Goal: Task Accomplishment & Management: Manage account settings

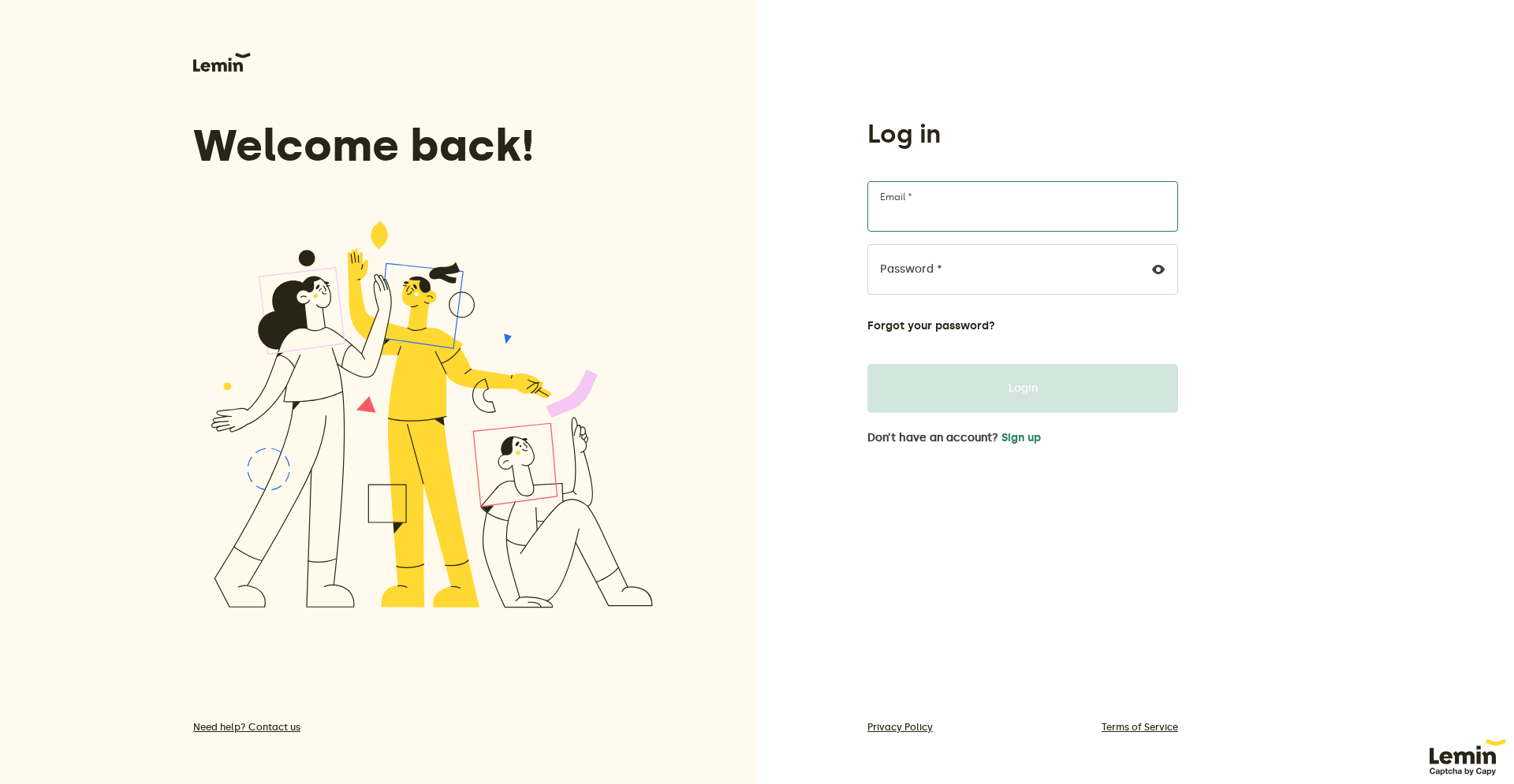
click at [937, 211] on input "Email *" at bounding box center [1022, 206] width 311 height 51
click at [1033, 440] on button "Sign up" at bounding box center [1021, 438] width 40 height 13
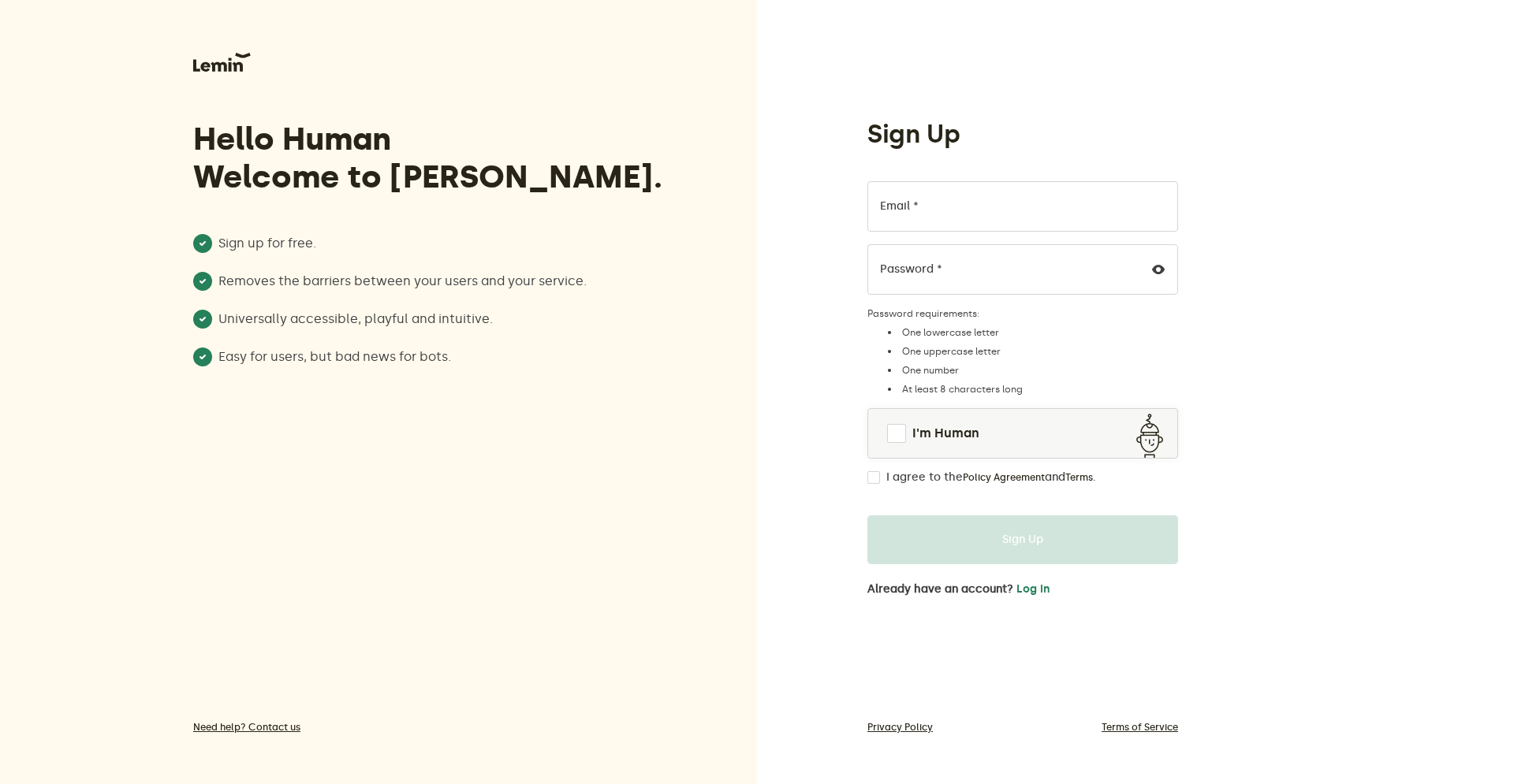
click at [1484, 127] on div "Sign Up Email * Password * Password requirements: One lowercase letter One uppe…" at bounding box center [1135, 392] width 757 height 784
click at [988, 208] on input "Email *" at bounding box center [1022, 206] width 311 height 51
paste input "info@intelligentsystems.lv"
type input "info@intelligentsystems.lv"
click at [1311, 166] on div "Sign Up info@intelligentsystems.lv Email * Password * Password requirements: On…" at bounding box center [1135, 392] width 757 height 784
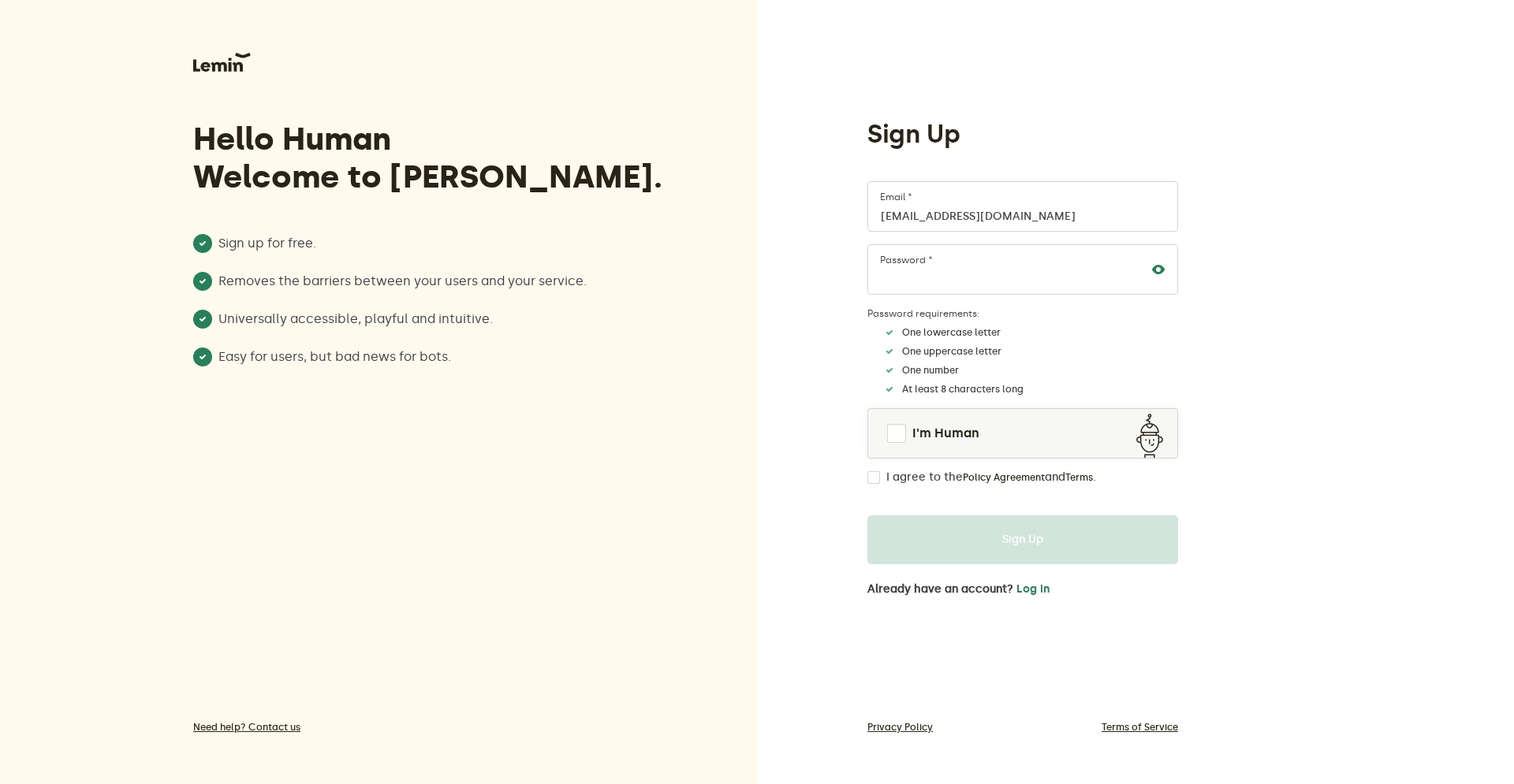
click at [1162, 265] on icon at bounding box center [1158, 270] width 13 height 13
click at [892, 438] on span at bounding box center [896, 433] width 19 height 19
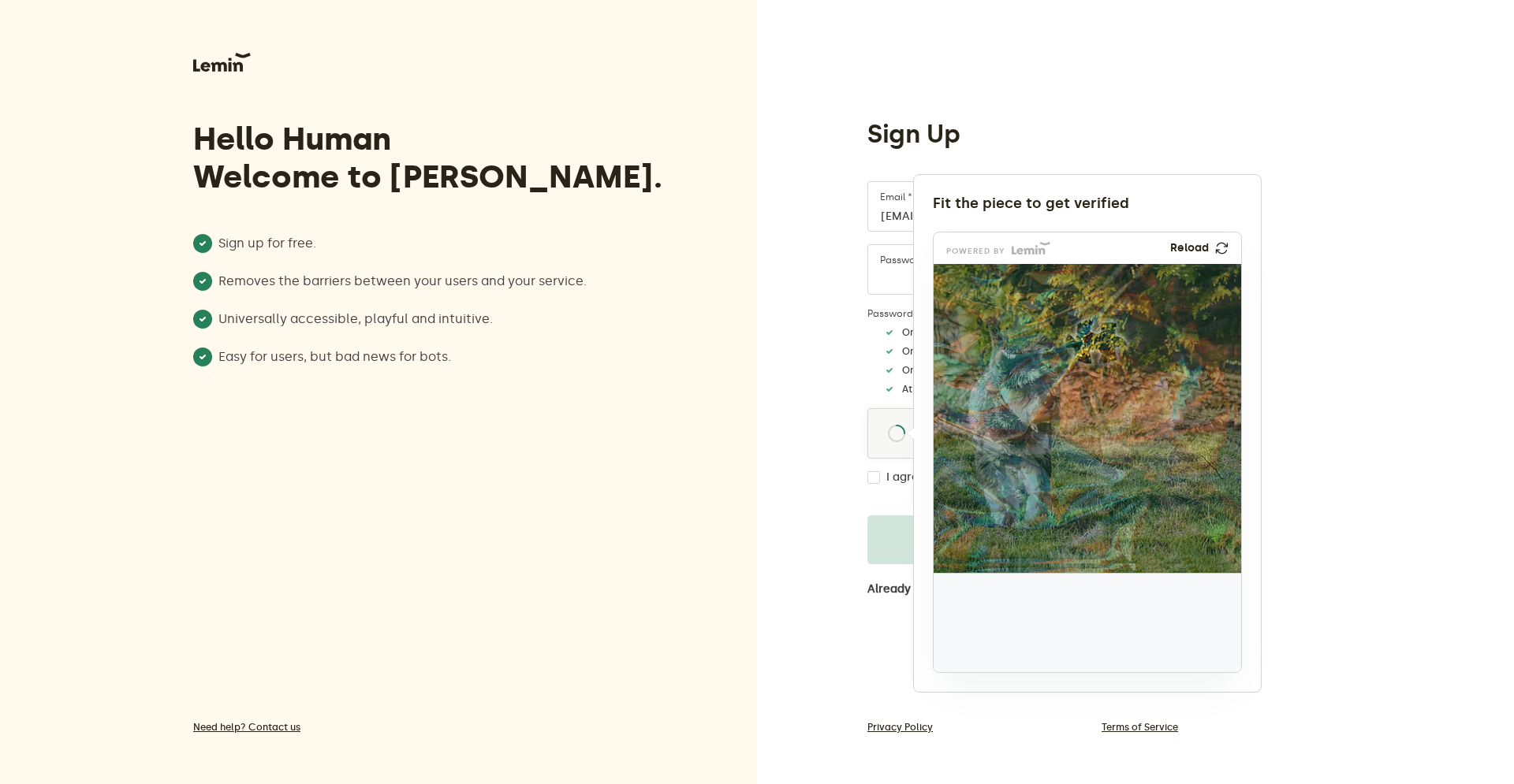
drag, startPoint x: 980, startPoint y: 632, endPoint x: 1090, endPoint y: 349, distance: 303.6
click at [1090, 349] on img at bounding box center [991, 446] width 510 height 308
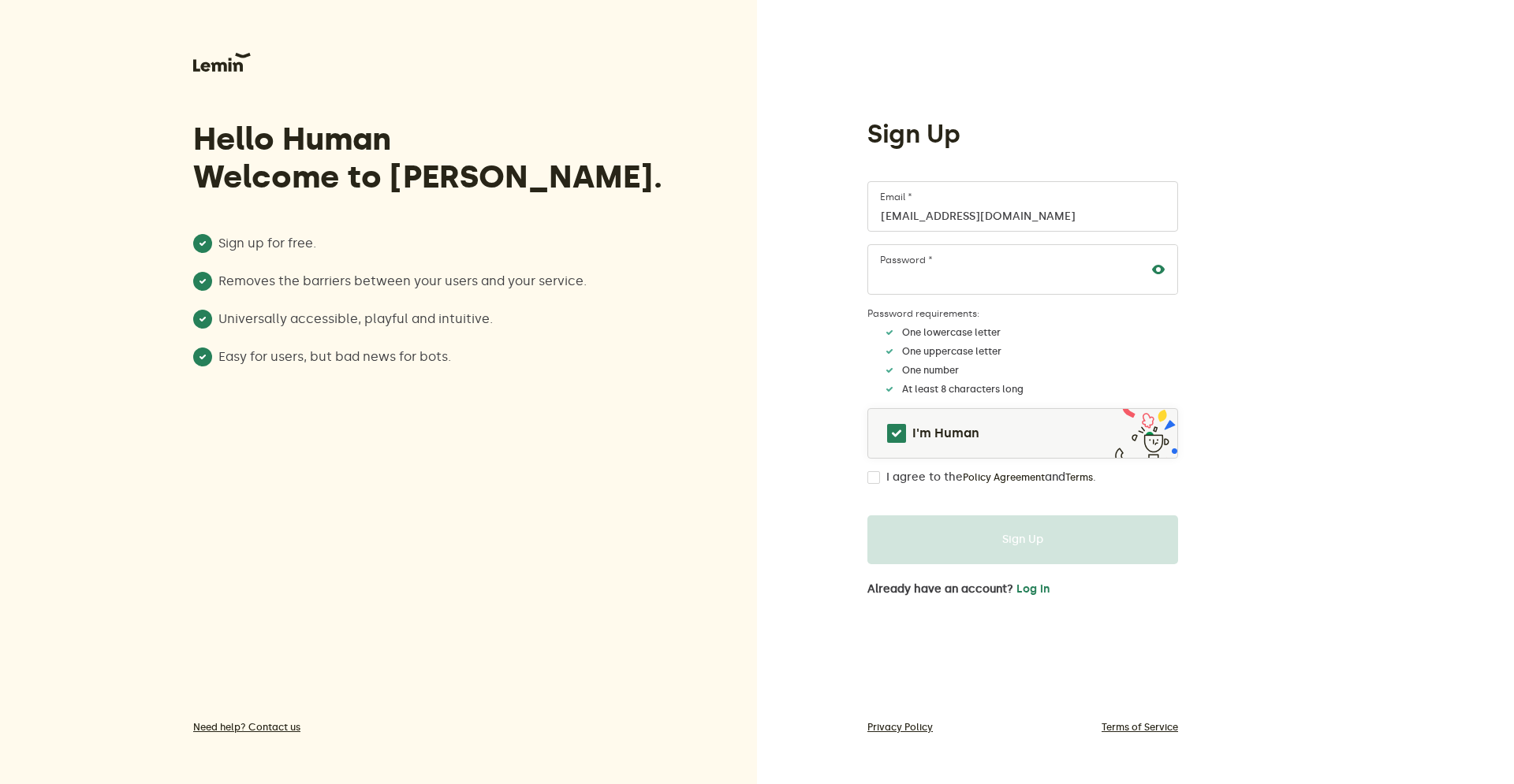
click at [870, 478] on input "I agree to the Policy Agreement and Terms ." at bounding box center [873, 478] width 13 height 13
checkbox input "true"
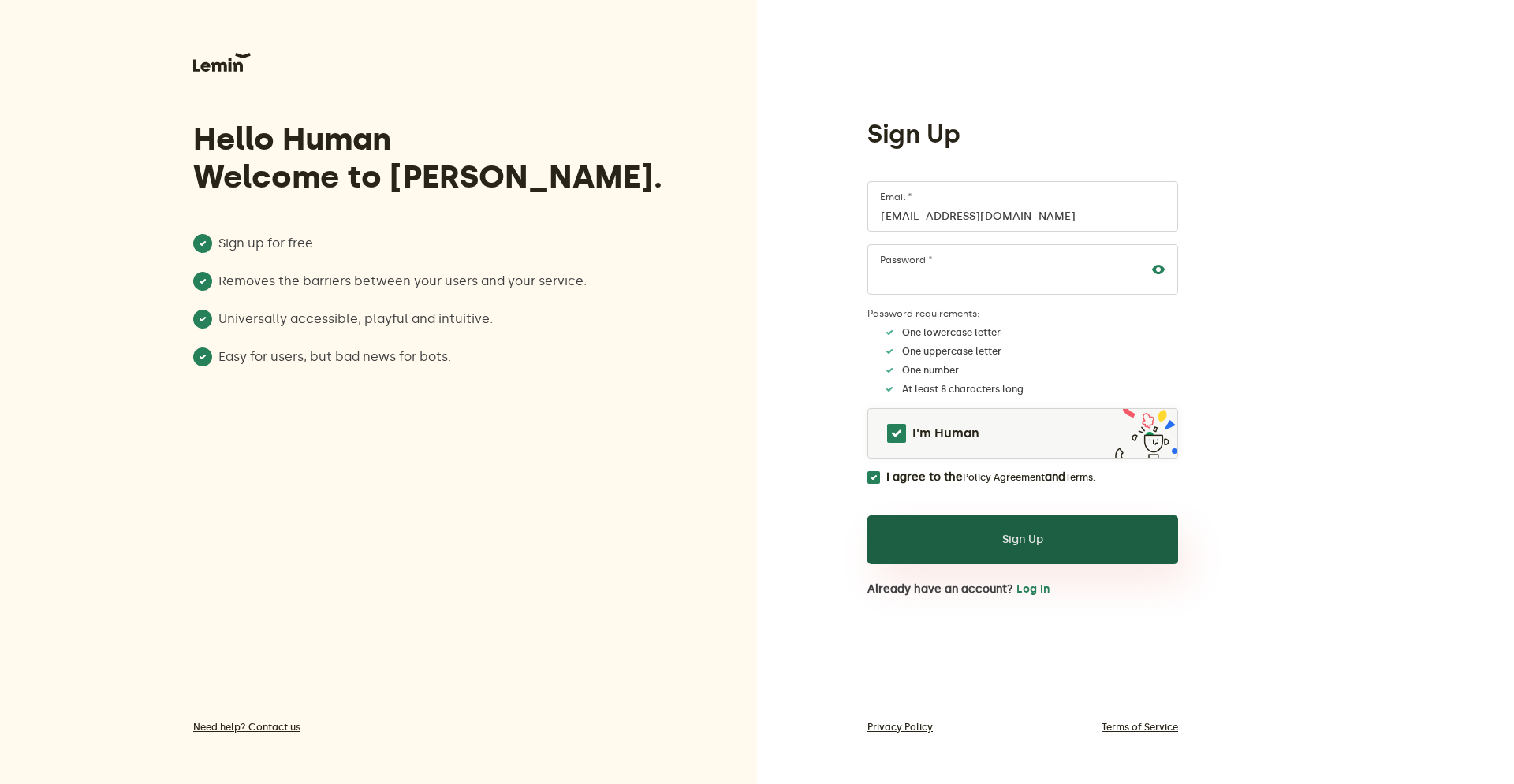
click at [1035, 528] on button "Sign Up" at bounding box center [1022, 539] width 311 height 49
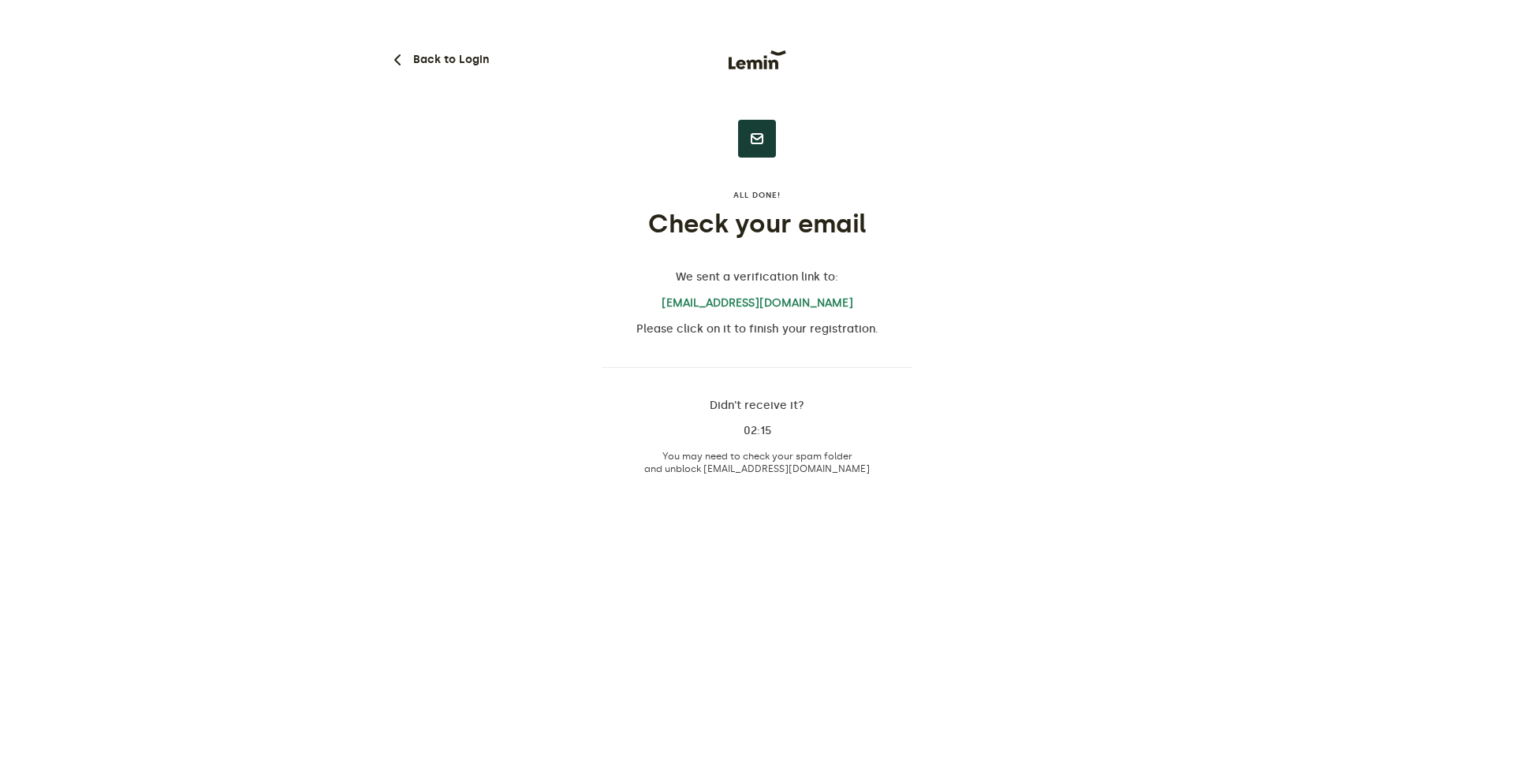
click at [1298, 488] on html "Back to Login All done! Check your email We sent a verification link to: info@i…" at bounding box center [757, 244] width 1514 height 488
click at [442, 66] on button "Back to Login" at bounding box center [438, 60] width 101 height 19
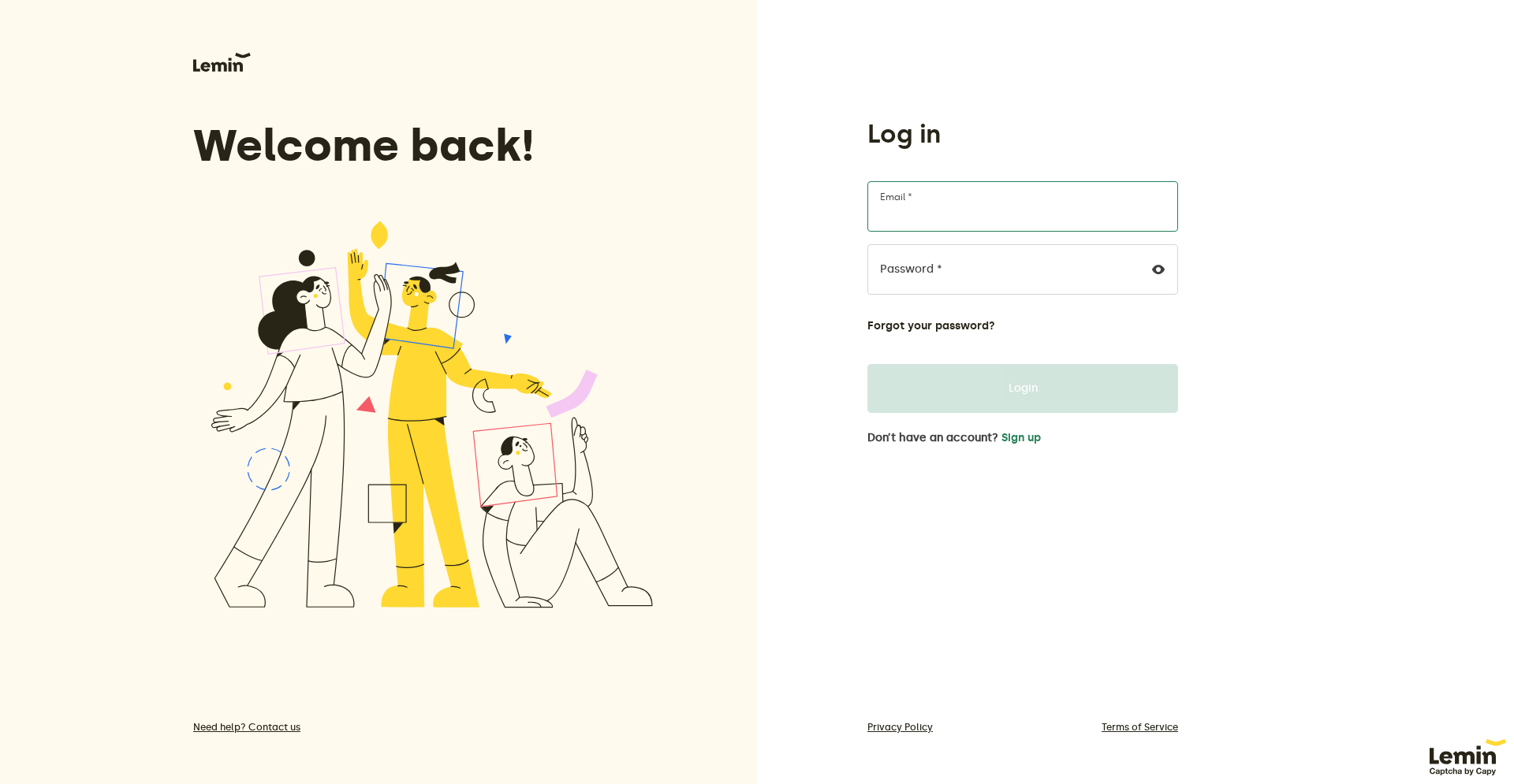
click at [923, 199] on input "Email *" at bounding box center [1022, 206] width 311 height 51
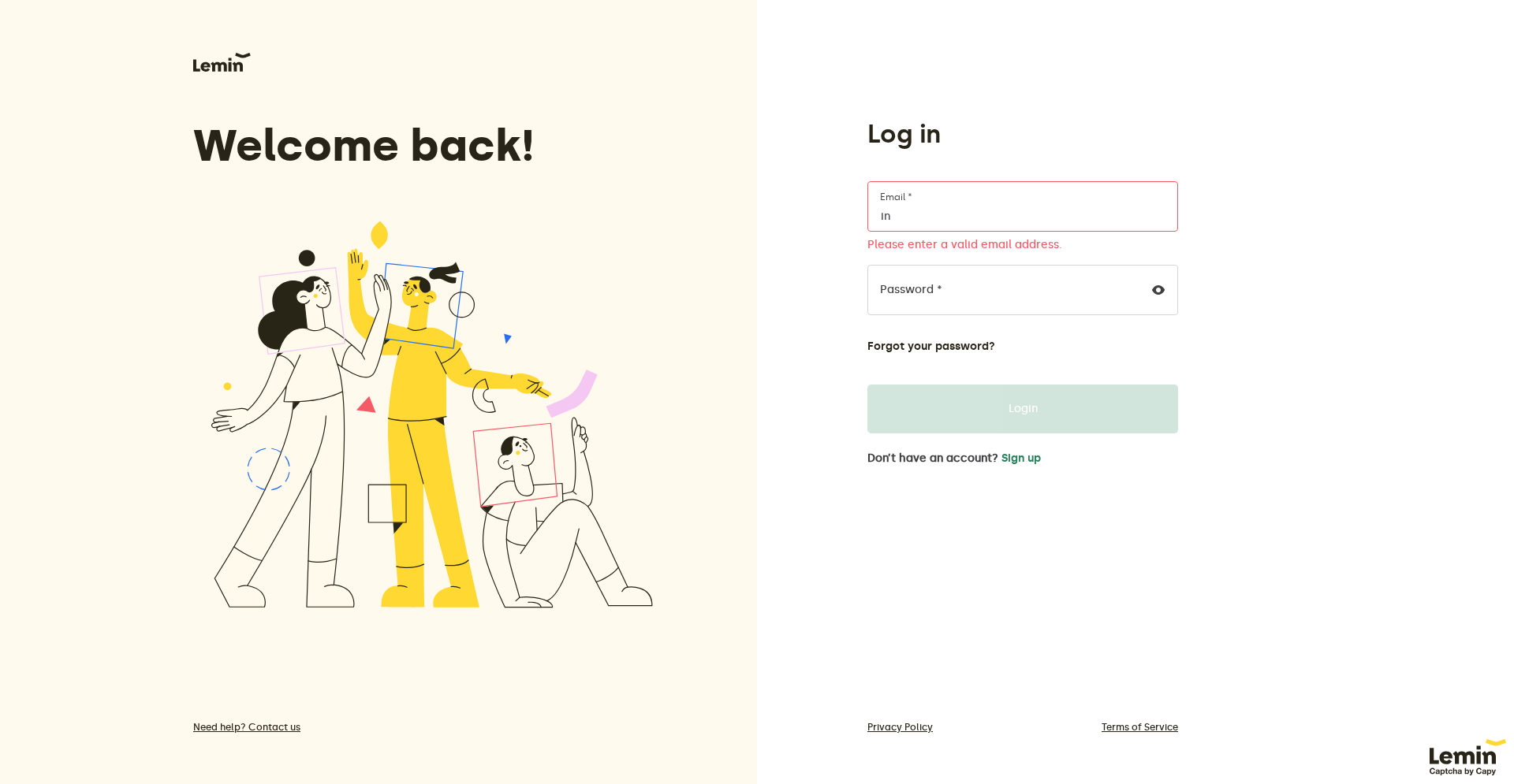
type input "i"
paste input "info@intelligentsystems.lv"
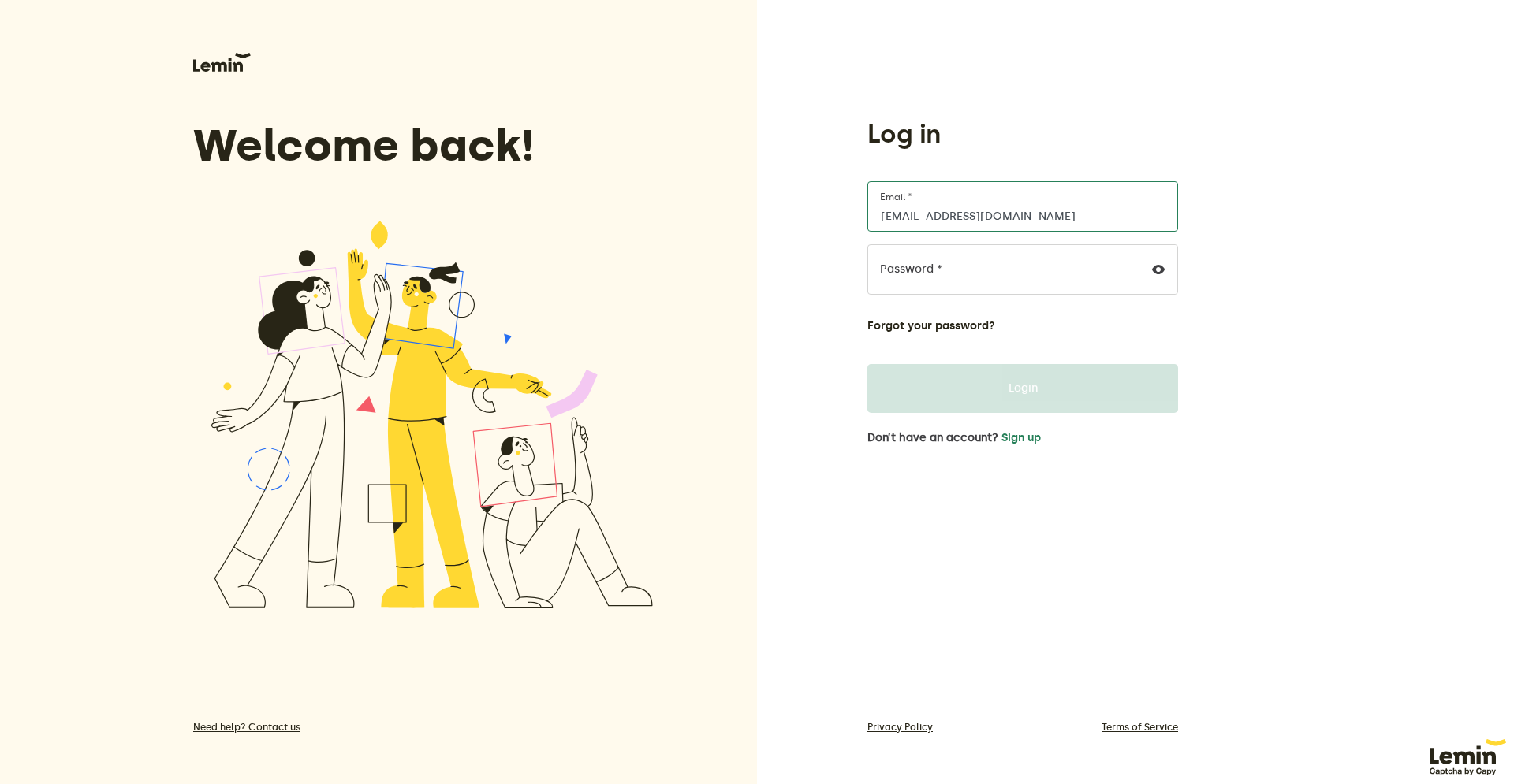
type input "info@intelligentsystems.lv"
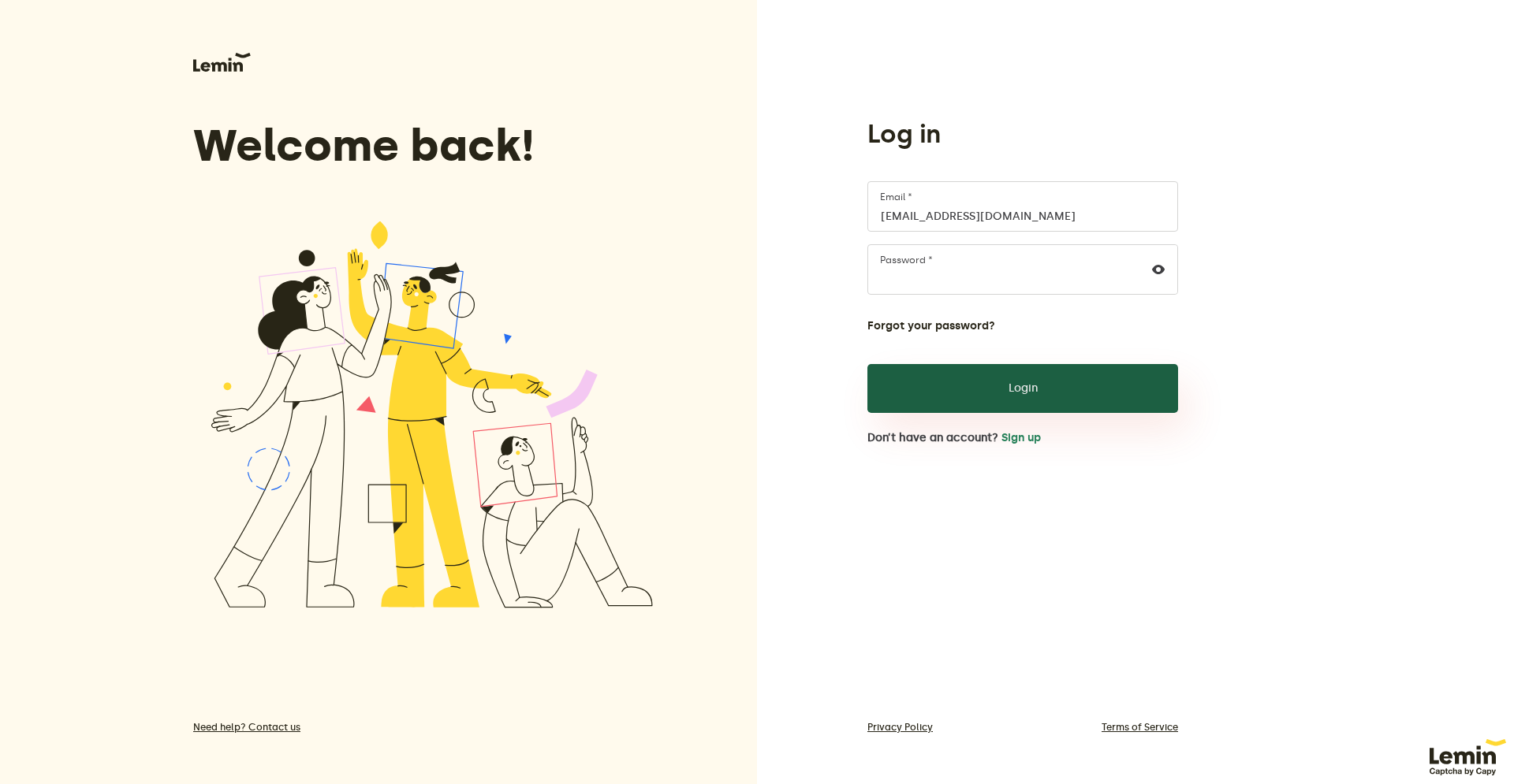
click at [965, 387] on button "Login" at bounding box center [1022, 388] width 311 height 49
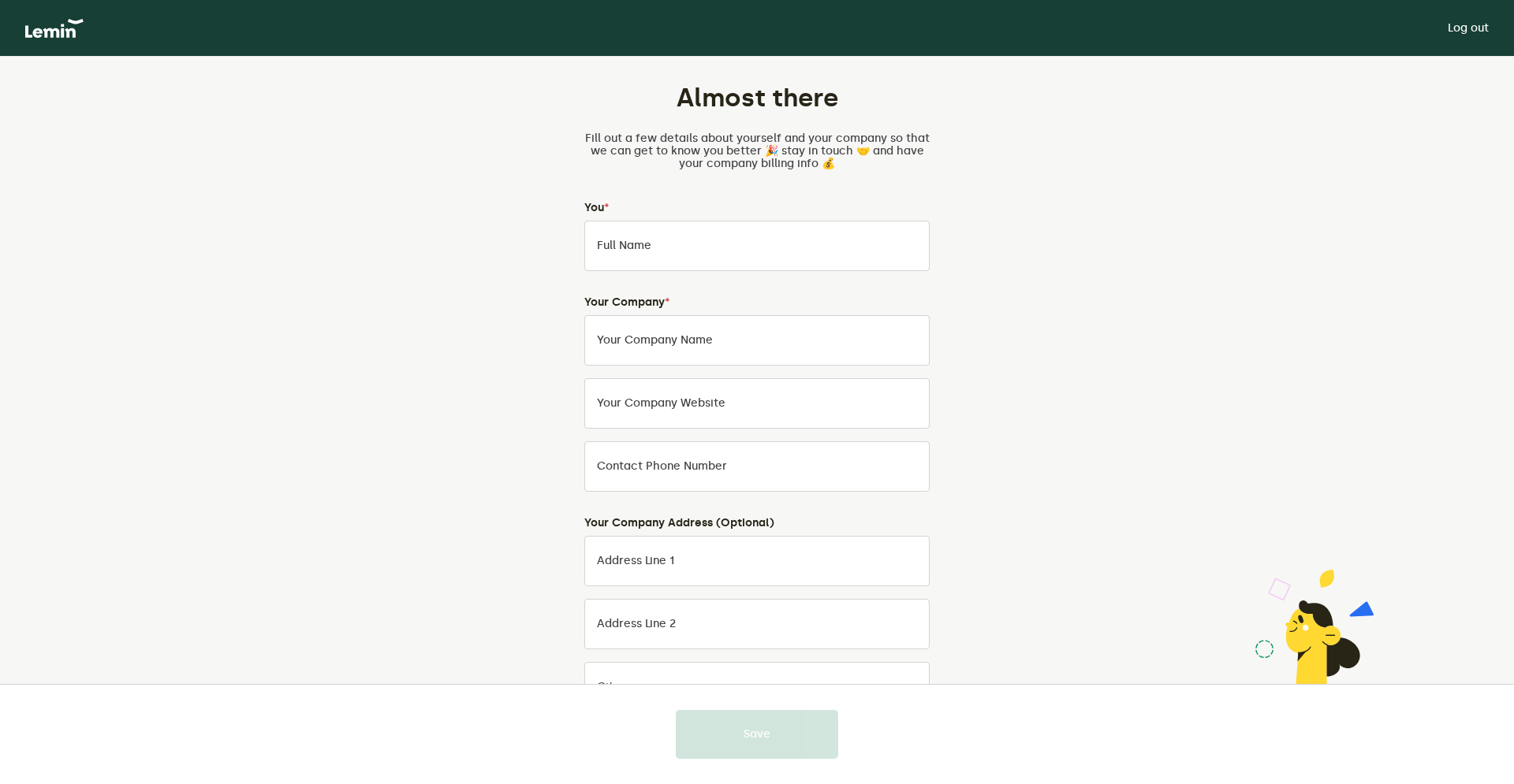
click at [655, 236] on div at bounding box center [757, 392] width 1514 height 784
click at [655, 236] on input "Full Name" at bounding box center [757, 246] width 345 height 51
click at [601, 167] on p "Fill out a few details about yourself and your company so that we can get to kn…" at bounding box center [757, 151] width 345 height 38
click at [1086, 167] on div "Almost there Fill out a few details about yourself and your company so that we …" at bounding box center [757, 529] width 738 height 945
click at [56, 35] on img at bounding box center [54, 28] width 59 height 19
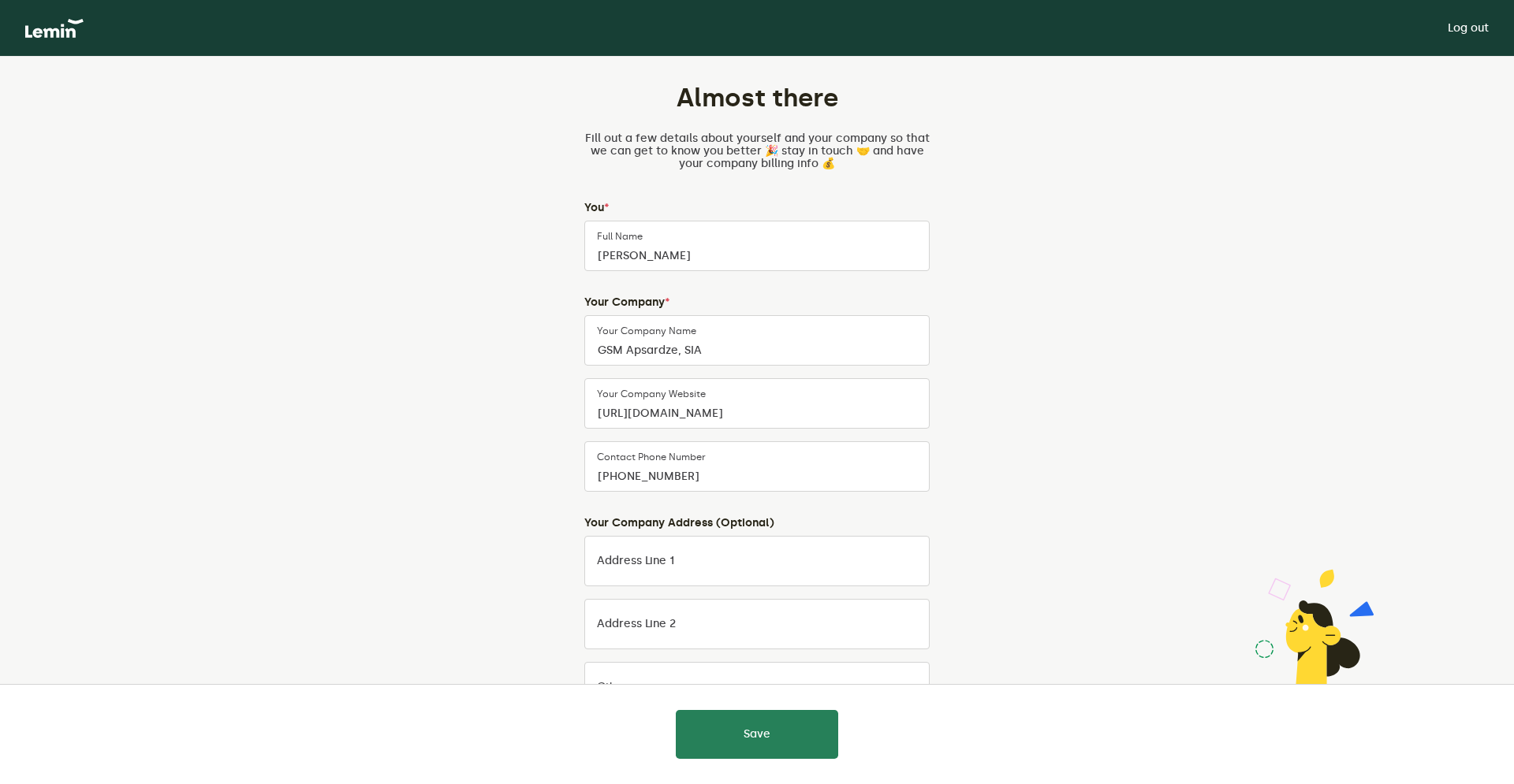
click at [1470, 29] on link "Log out" at bounding box center [1467, 28] width 41 height 13
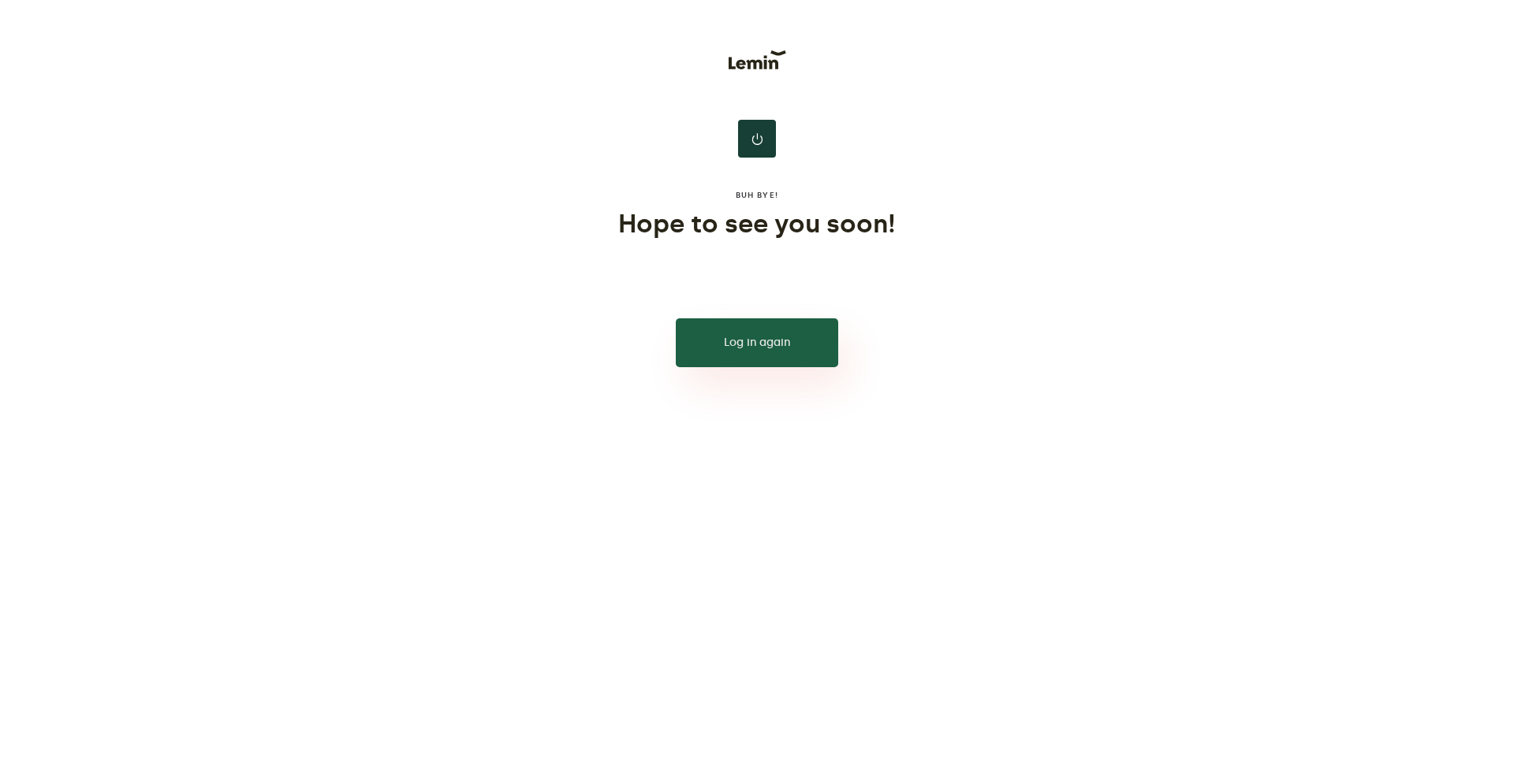
click at [777, 362] on button "Log in again" at bounding box center [757, 342] width 162 height 49
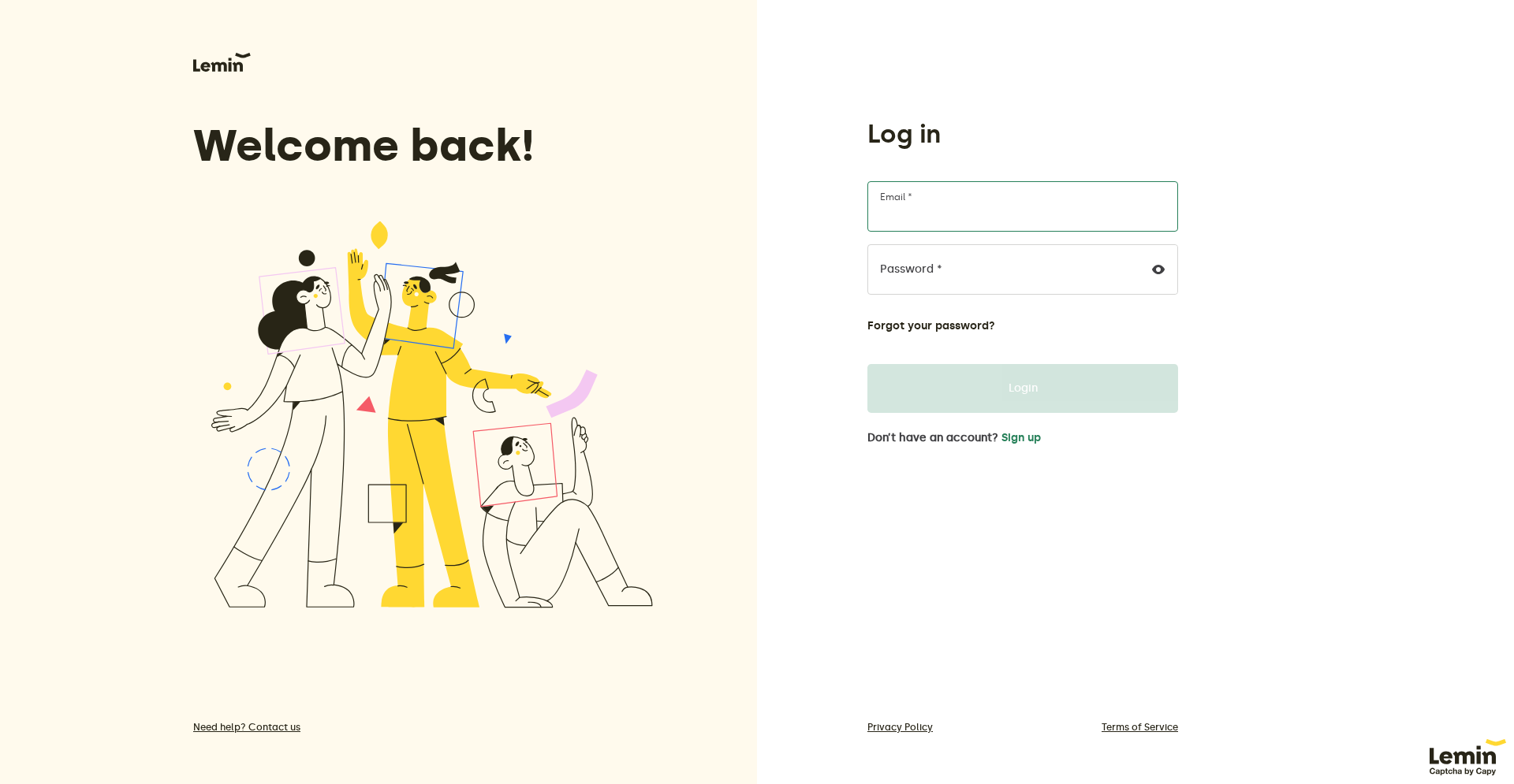
click at [985, 223] on input "Email *" at bounding box center [1022, 206] width 311 height 51
type input "[EMAIL_ADDRESS][DOMAIN_NAME]"
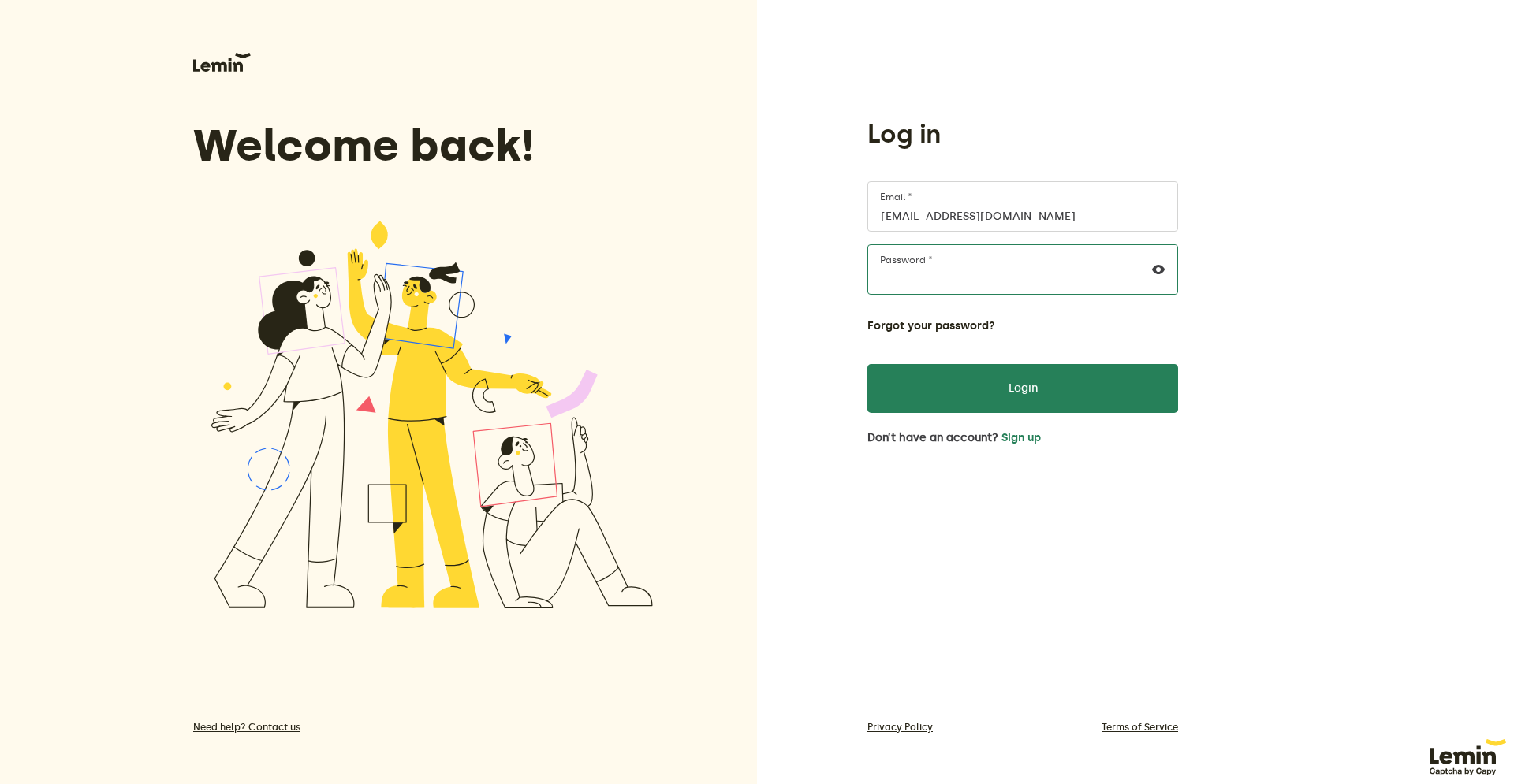
click at [867, 364] on button "Login" at bounding box center [1022, 388] width 311 height 49
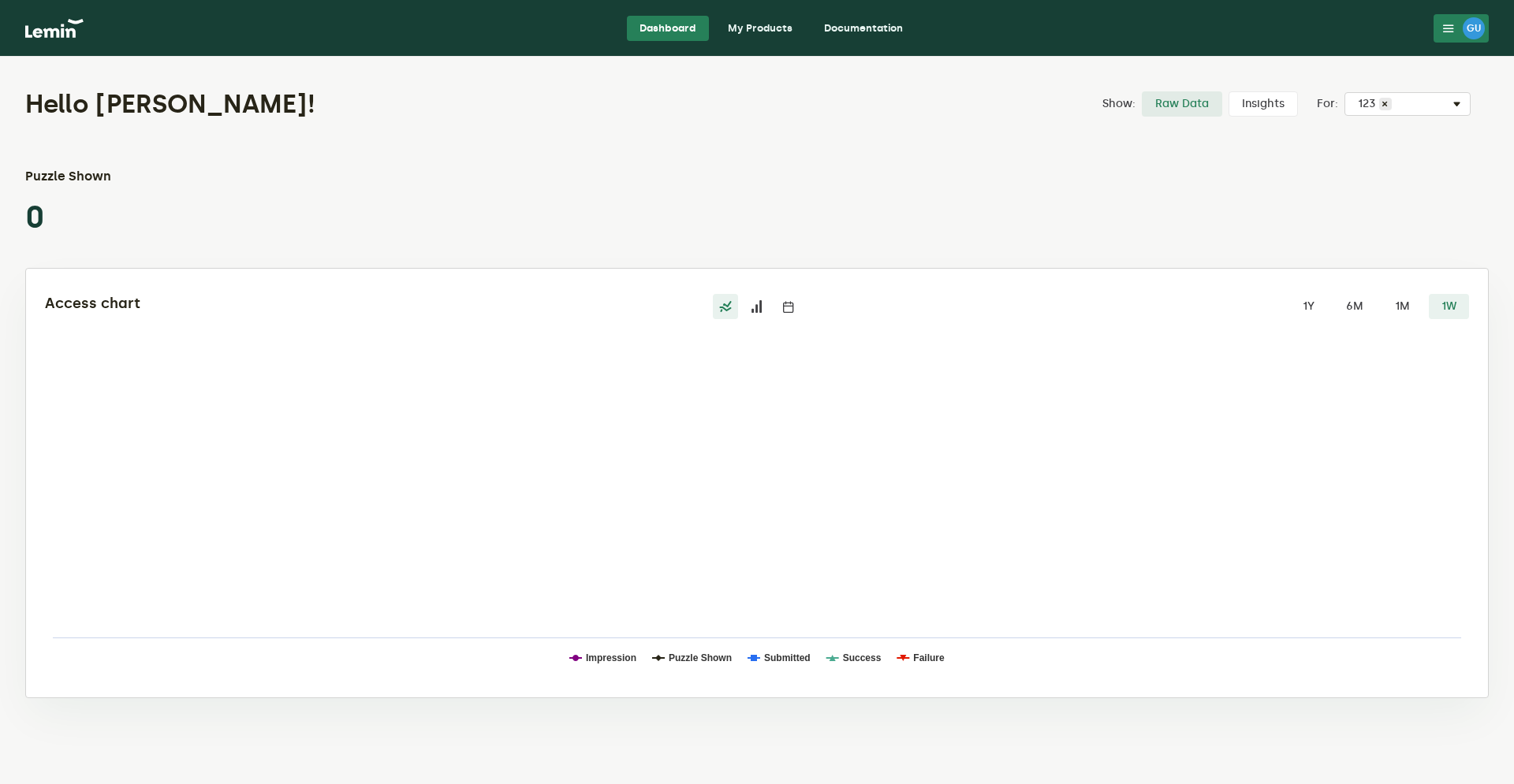
click at [763, 29] on link "My Products" at bounding box center [759, 28] width 90 height 25
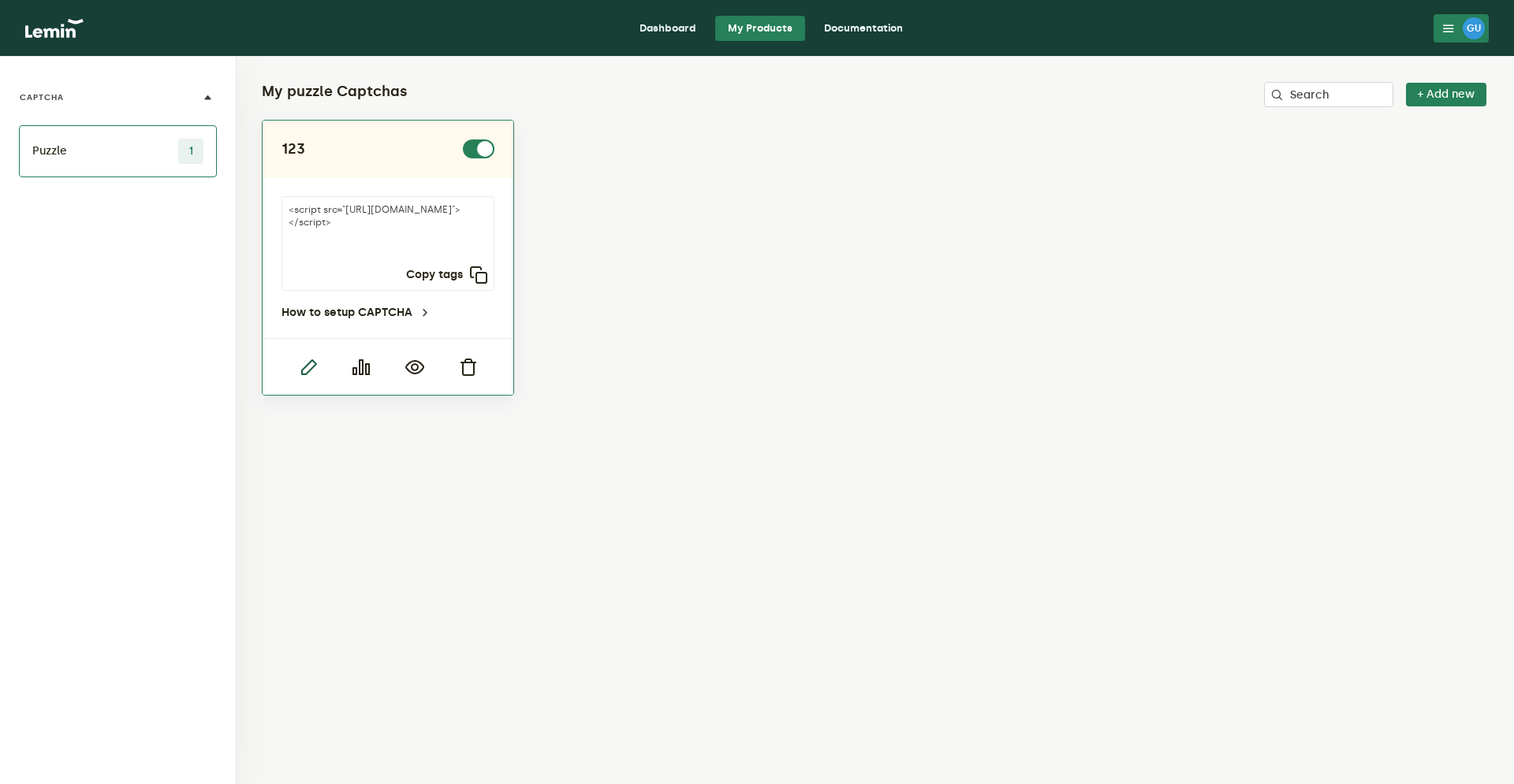
click at [306, 367] on icon "button" at bounding box center [308, 367] width 19 height 19
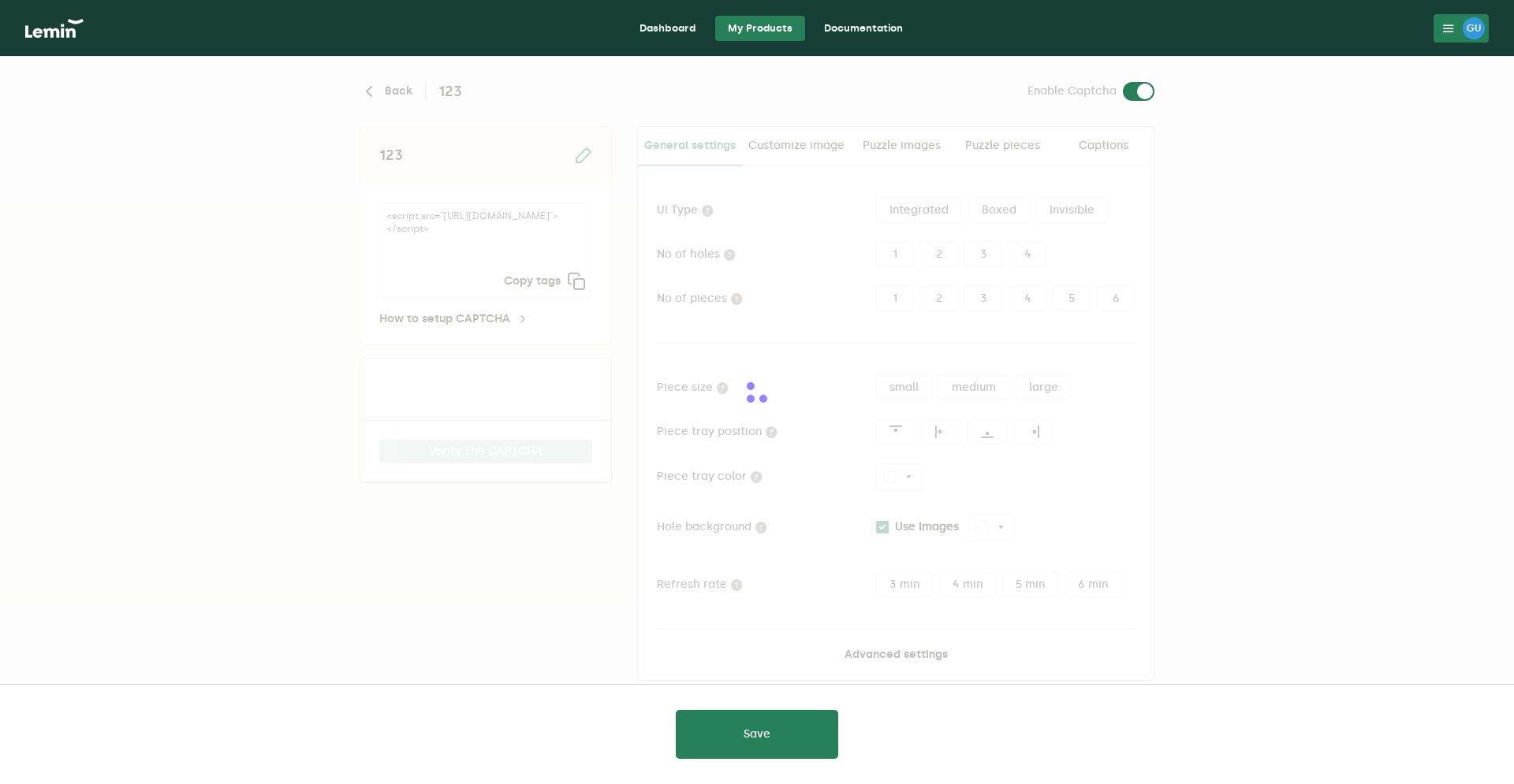
type input "white"
checkbox input "true"
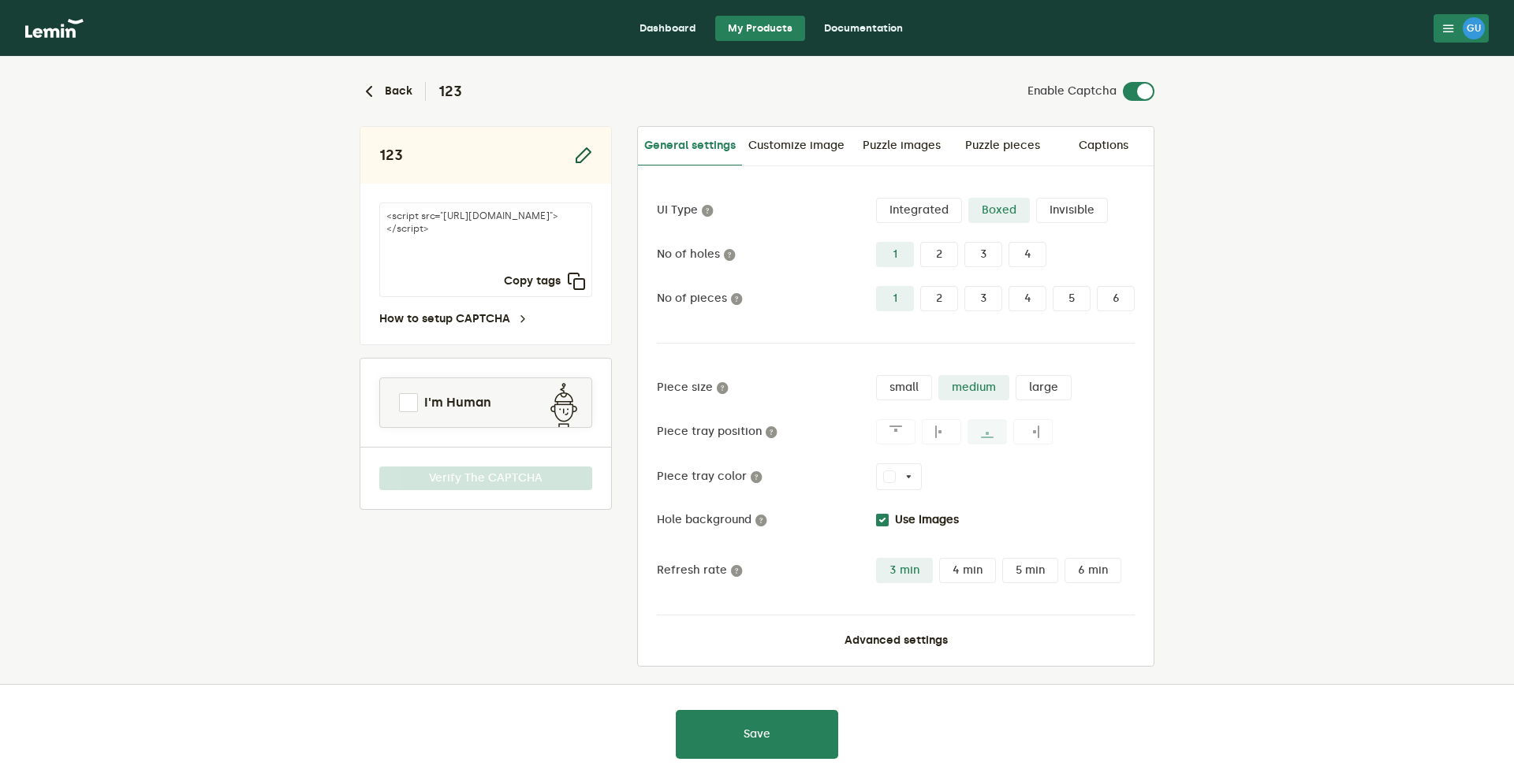
click at [581, 154] on icon "button" at bounding box center [582, 155] width 19 height 19
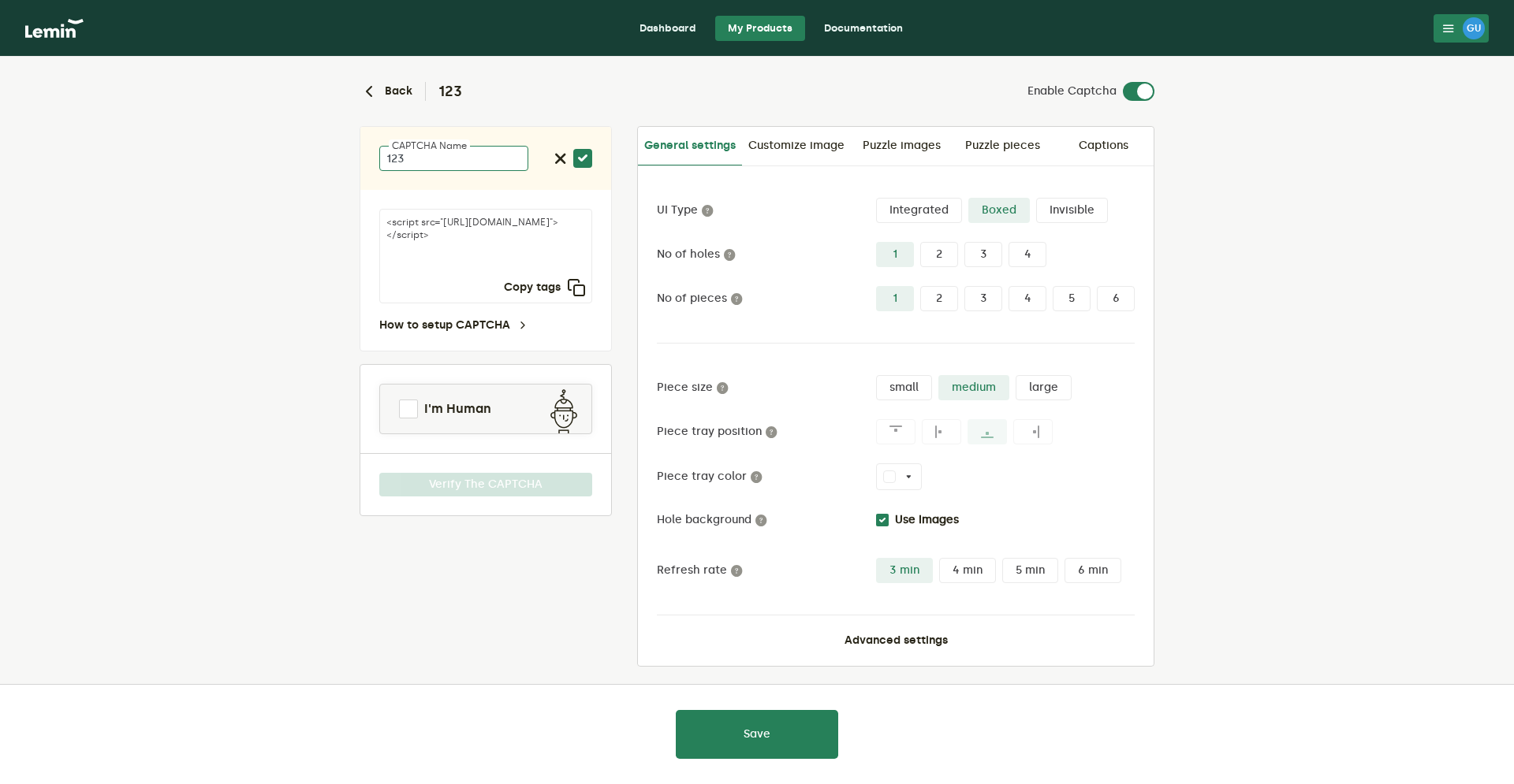
drag, startPoint x: 465, startPoint y: 165, endPoint x: 350, endPoint y: 146, distance: 116.6
click at [379, 146] on input "123" at bounding box center [454, 158] width 149 height 25
type input "SkyFMS login retry"
click at [589, 161] on icon "button" at bounding box center [582, 158] width 19 height 19
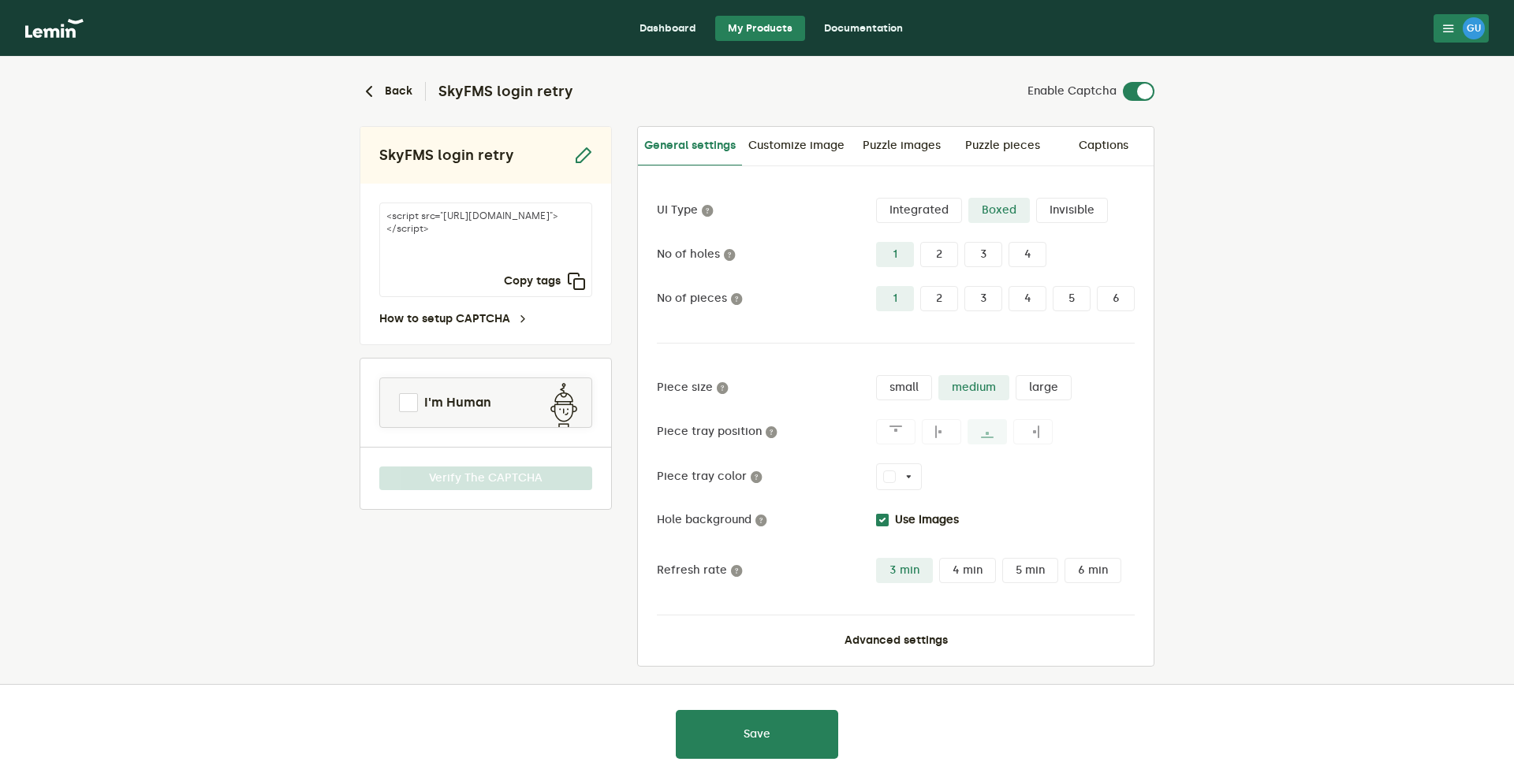
click at [917, 215] on label "Integrated" at bounding box center [919, 210] width 86 height 25
click at [876, 198] on input "Integrated" at bounding box center [876, 198] width 0 height 0
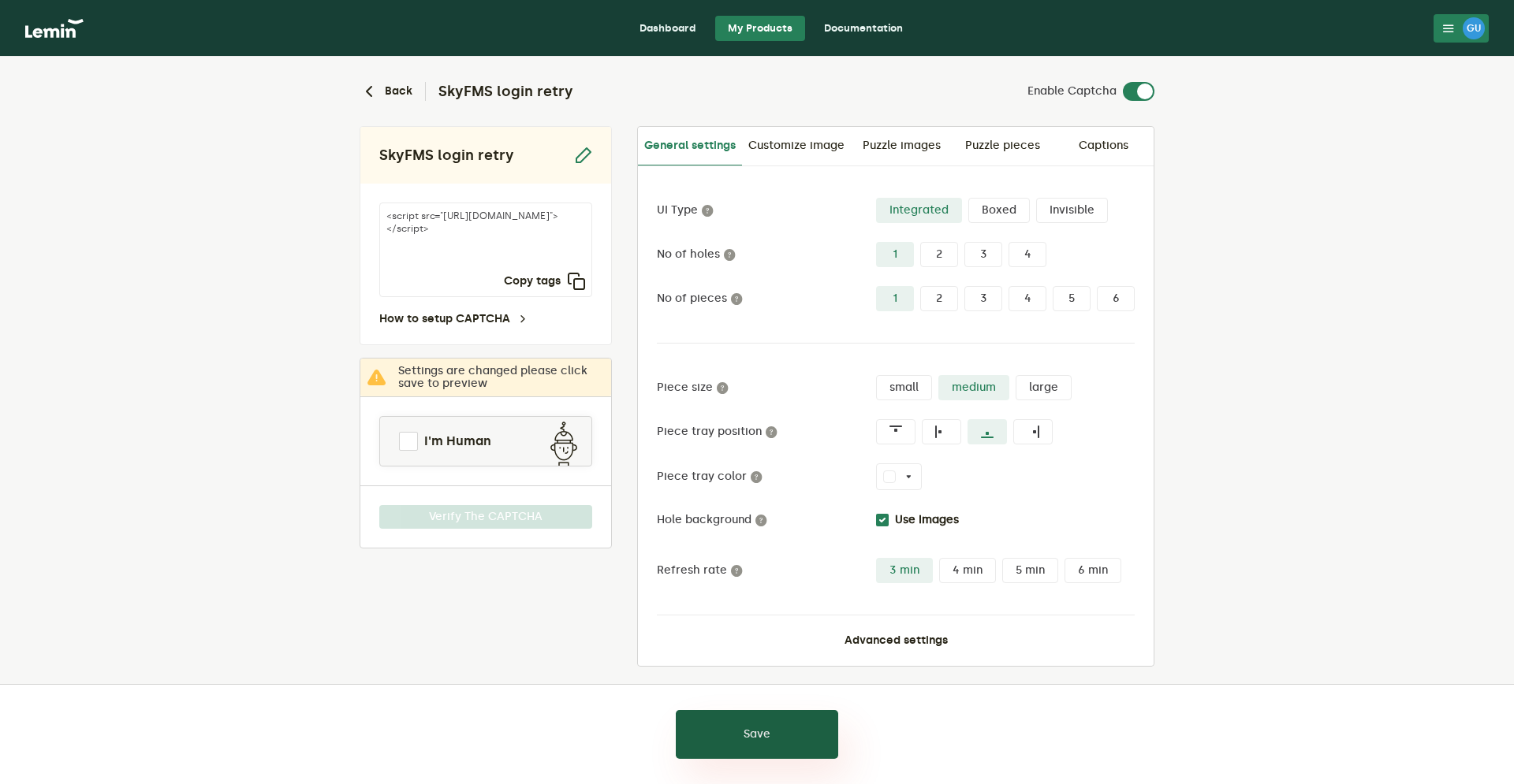
click at [738, 718] on button "Save" at bounding box center [757, 734] width 162 height 49
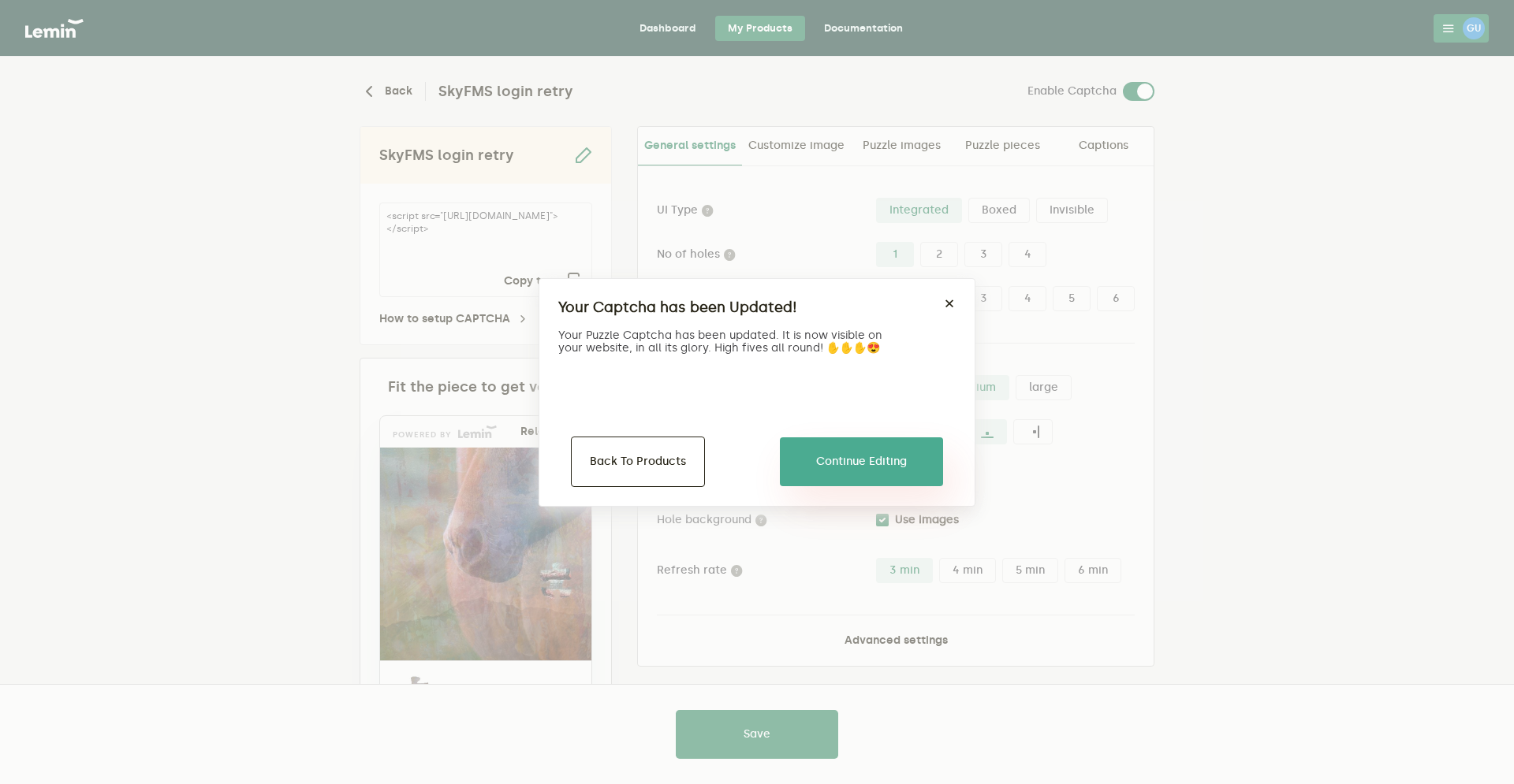
click at [821, 465] on button "Continue Editing" at bounding box center [861, 462] width 163 height 49
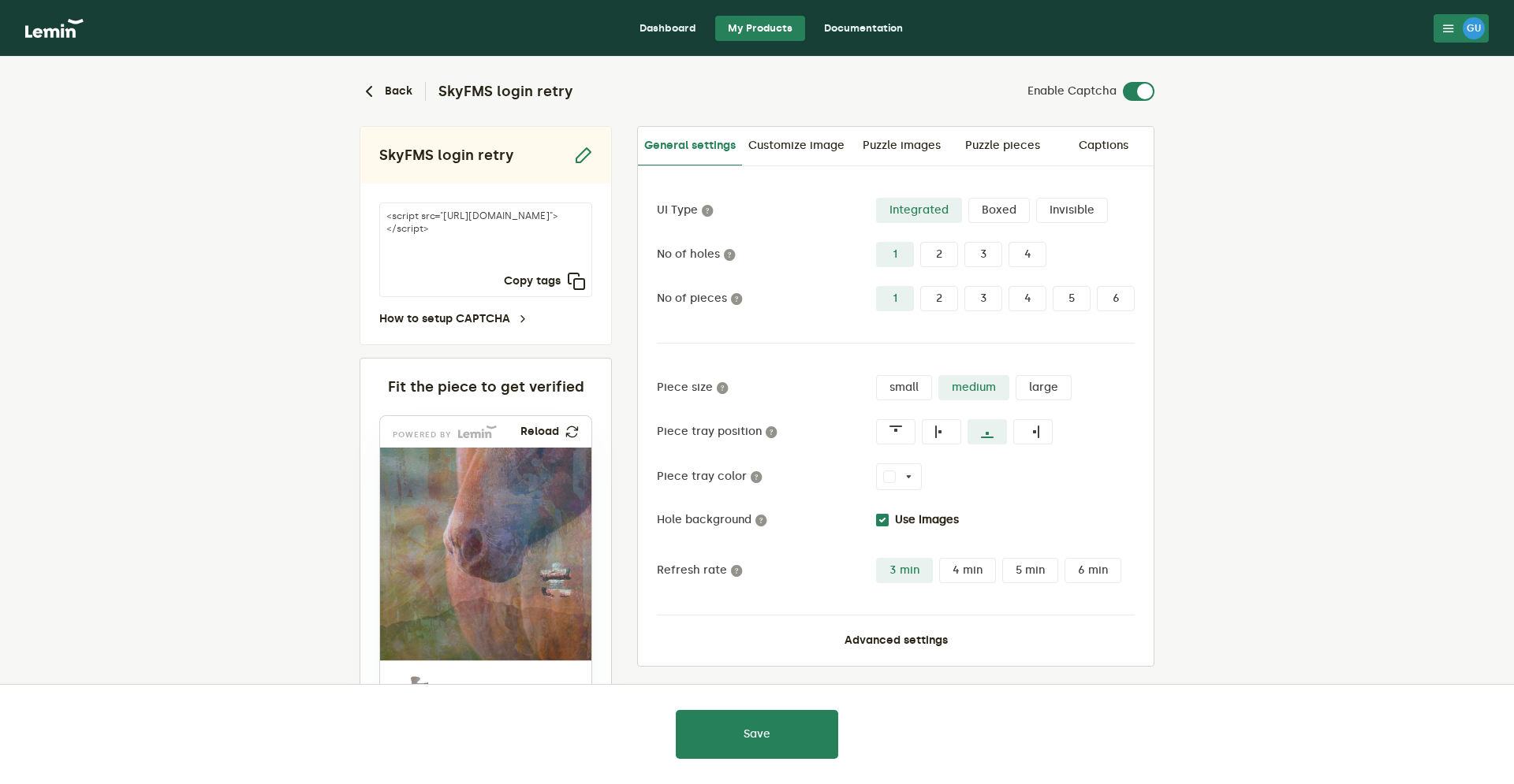
click at [984, 218] on label "Boxed" at bounding box center [999, 210] width 62 height 25
click at [969, 198] on input "Boxed" at bounding box center [969, 198] width 0 height 0
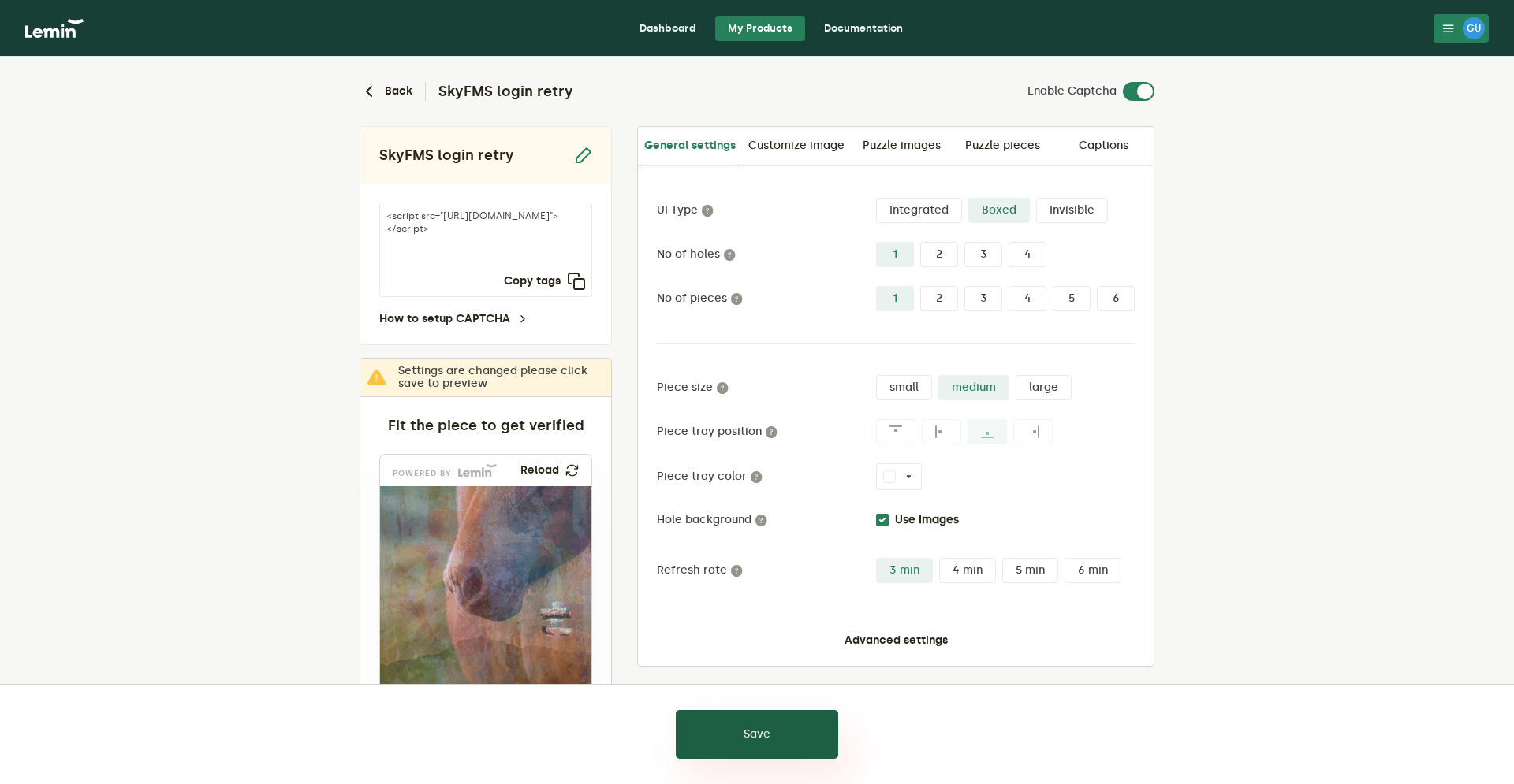
click at [812, 720] on button "Save" at bounding box center [757, 734] width 162 height 49
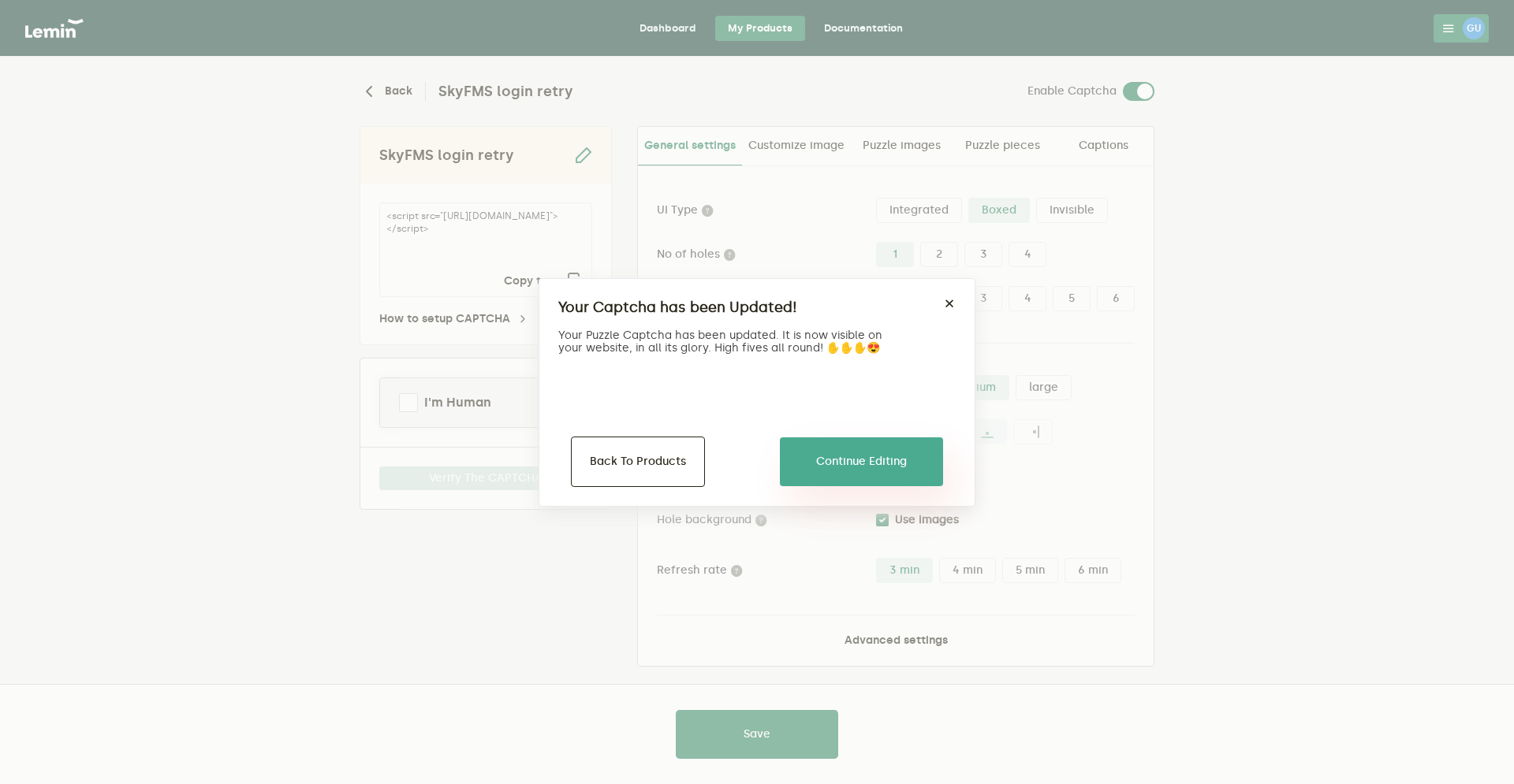
click at [895, 469] on button "Continue Editing" at bounding box center [861, 462] width 163 height 49
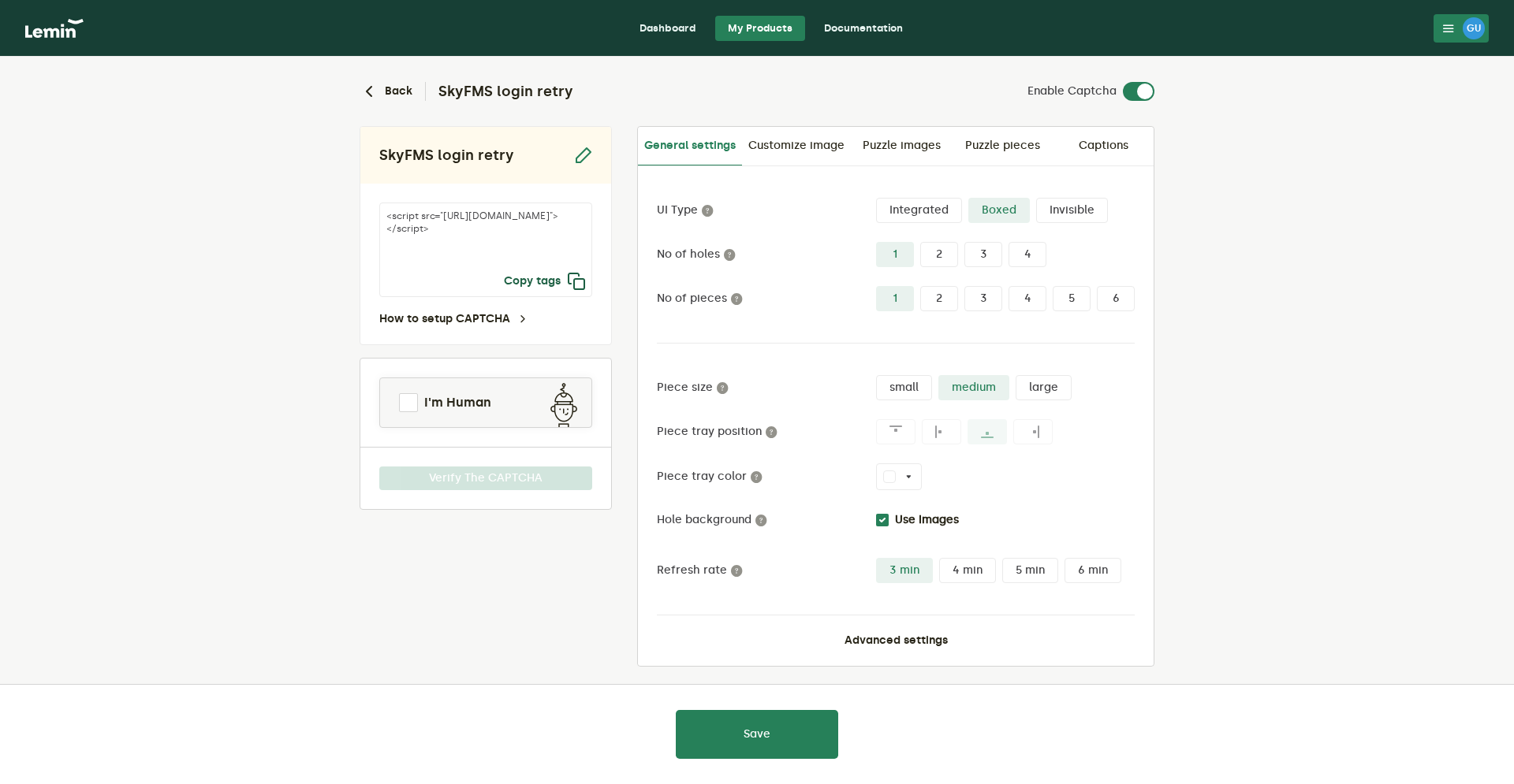
click at [533, 282] on button "Copy tags" at bounding box center [544, 281] width 82 height 19
click at [926, 639] on button "Advanced settings" at bounding box center [896, 641] width 104 height 13
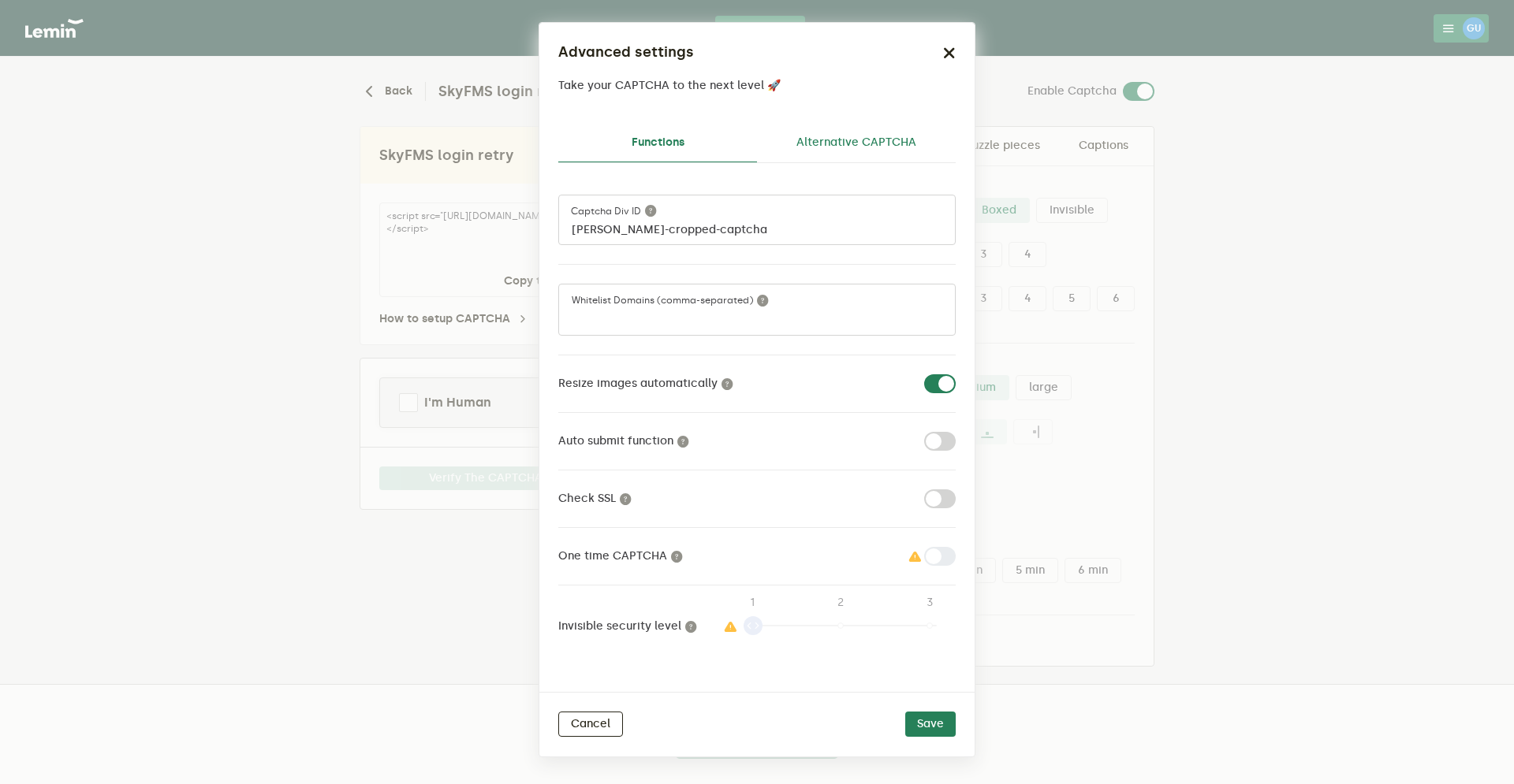
click at [870, 156] on link "Alternative CAPTCHA" at bounding box center [856, 142] width 199 height 38
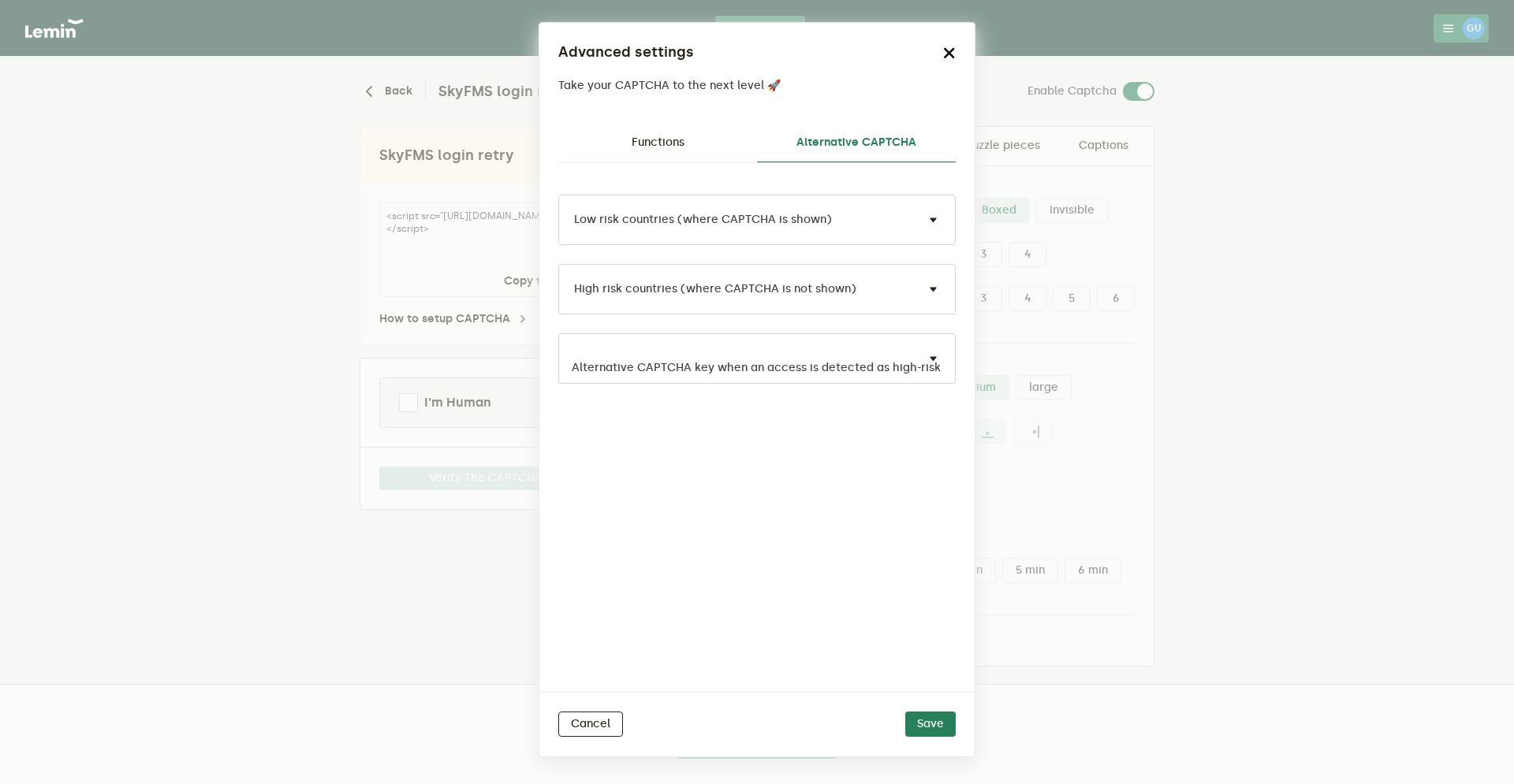
click at [952, 51] on icon "button" at bounding box center [949, 53] width 13 height 13
